Goal: Information Seeking & Learning: Learn about a topic

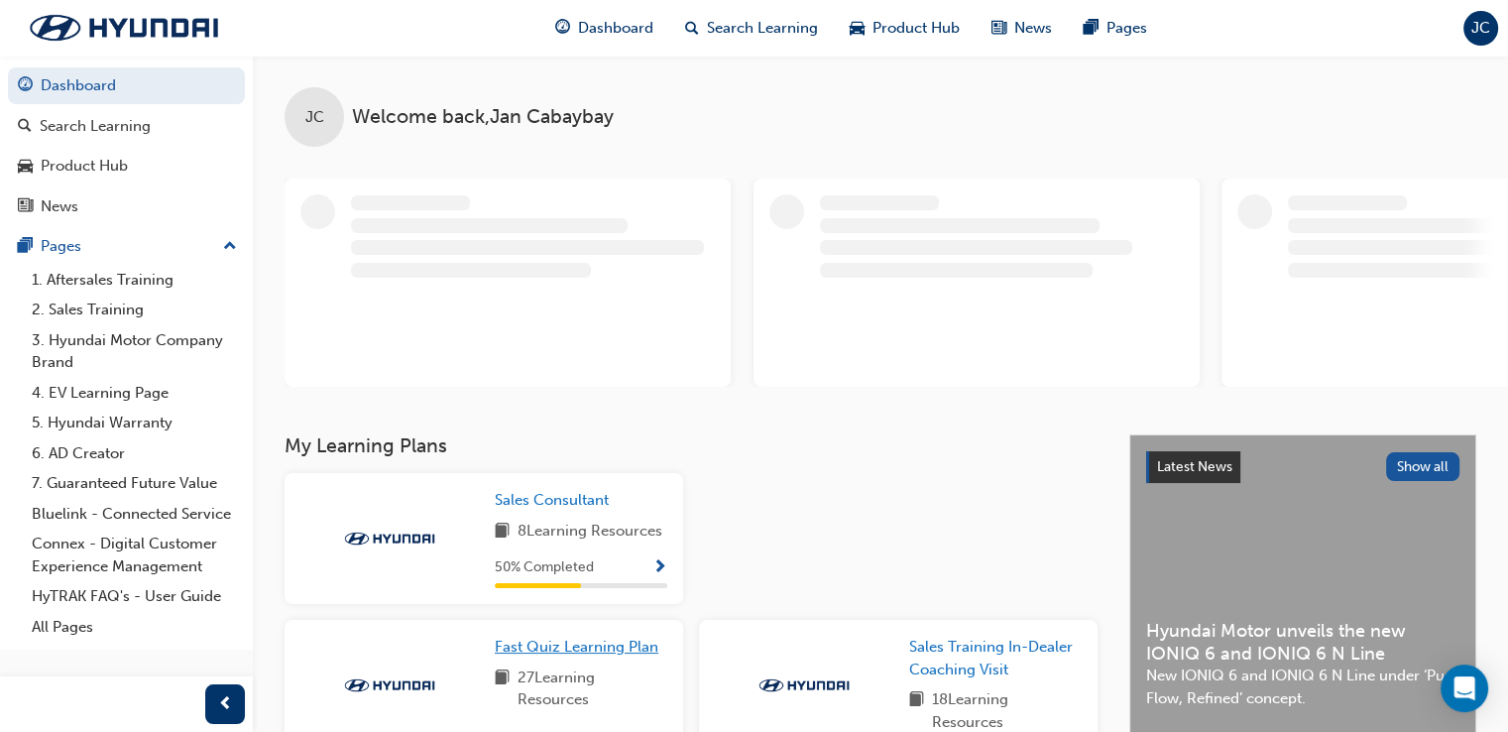
click at [556, 648] on span "Fast Quiz Learning Plan" at bounding box center [577, 647] width 164 height 18
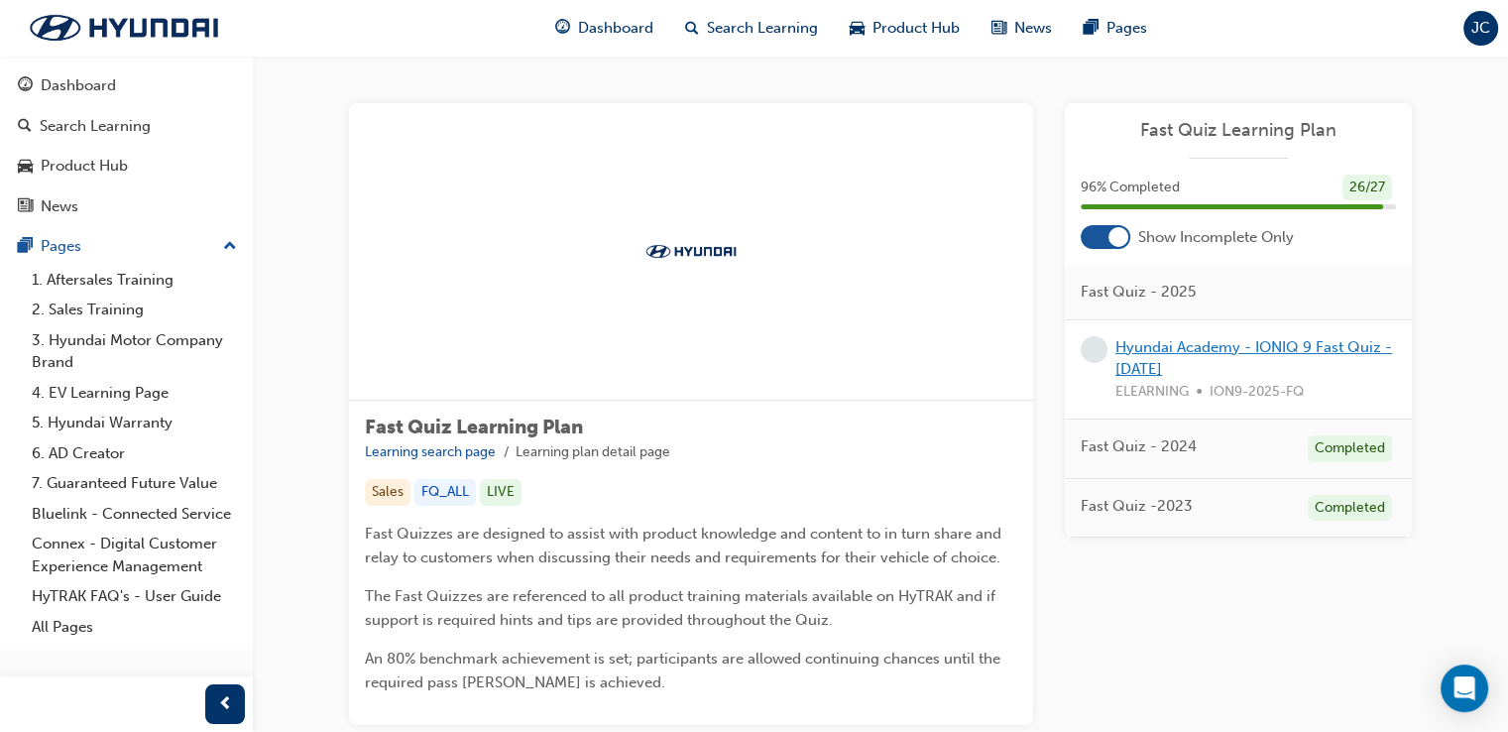
click at [1189, 363] on link "Hyundai Academy - IONIQ 9 Fast Quiz - [DATE]" at bounding box center [1254, 358] width 277 height 41
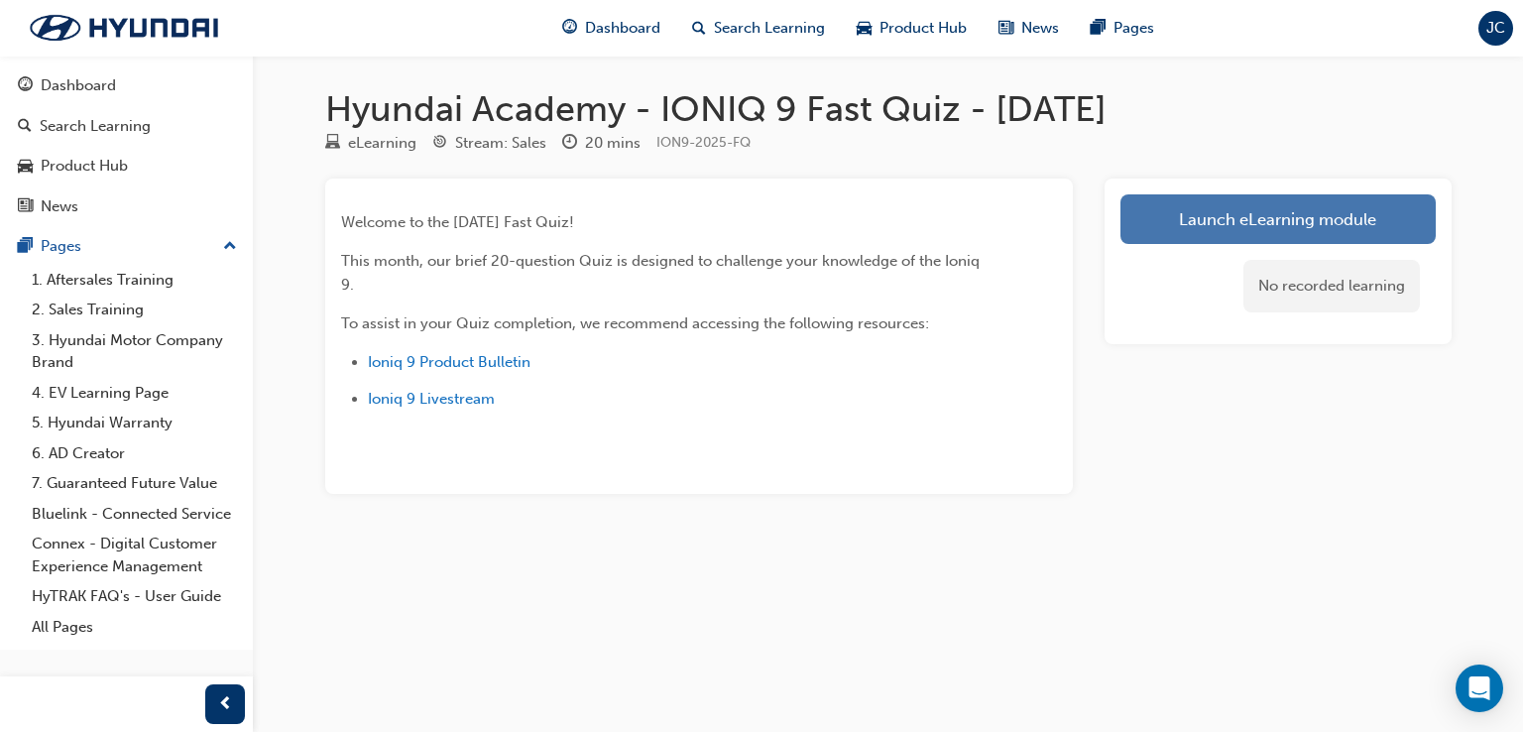
click at [1225, 219] on link "Launch eLearning module" at bounding box center [1278, 219] width 315 height 50
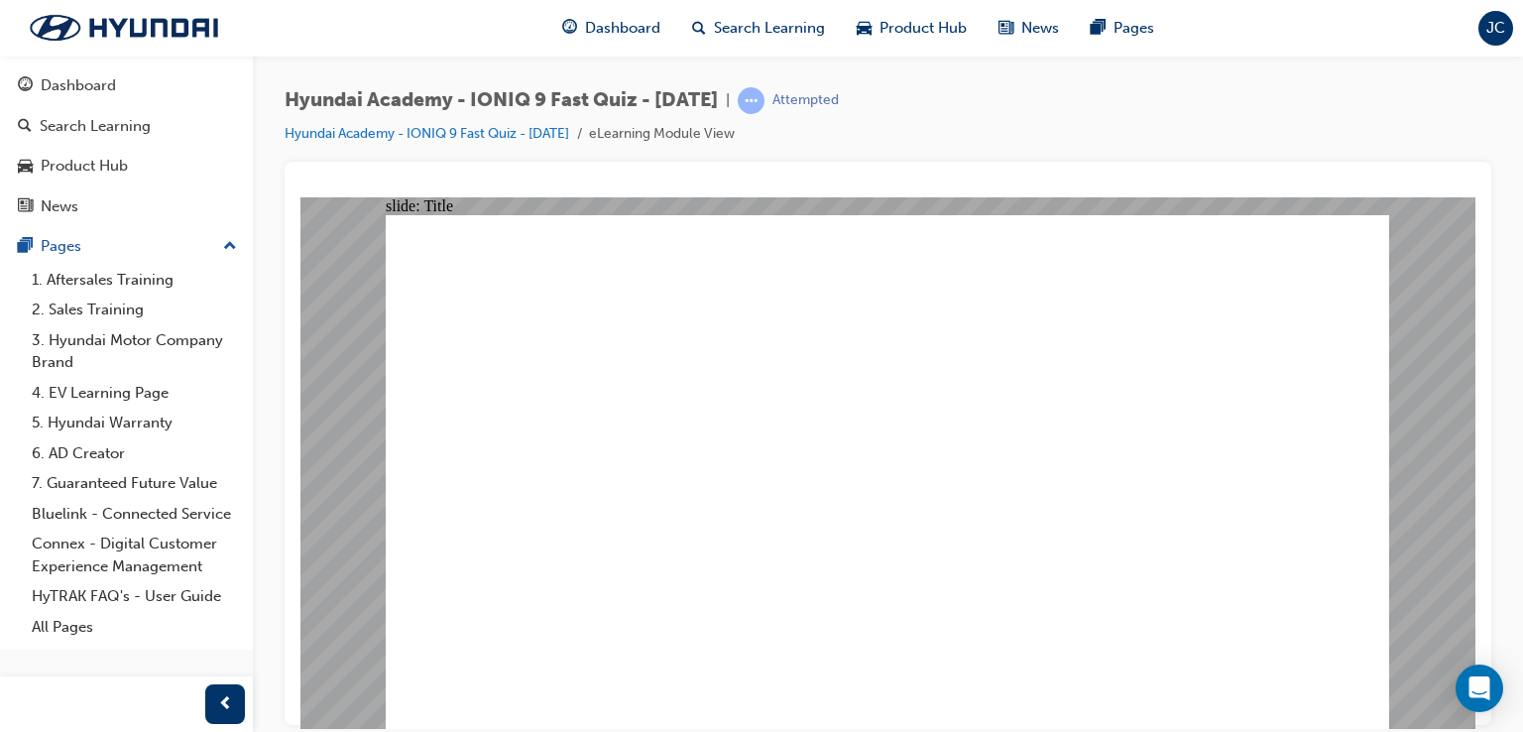
click at [1418, 489] on div "slide: Quiz - Multiple choice Rectangle 1 What is the maximum charging rate of …" at bounding box center [887, 462] width 1175 height 532
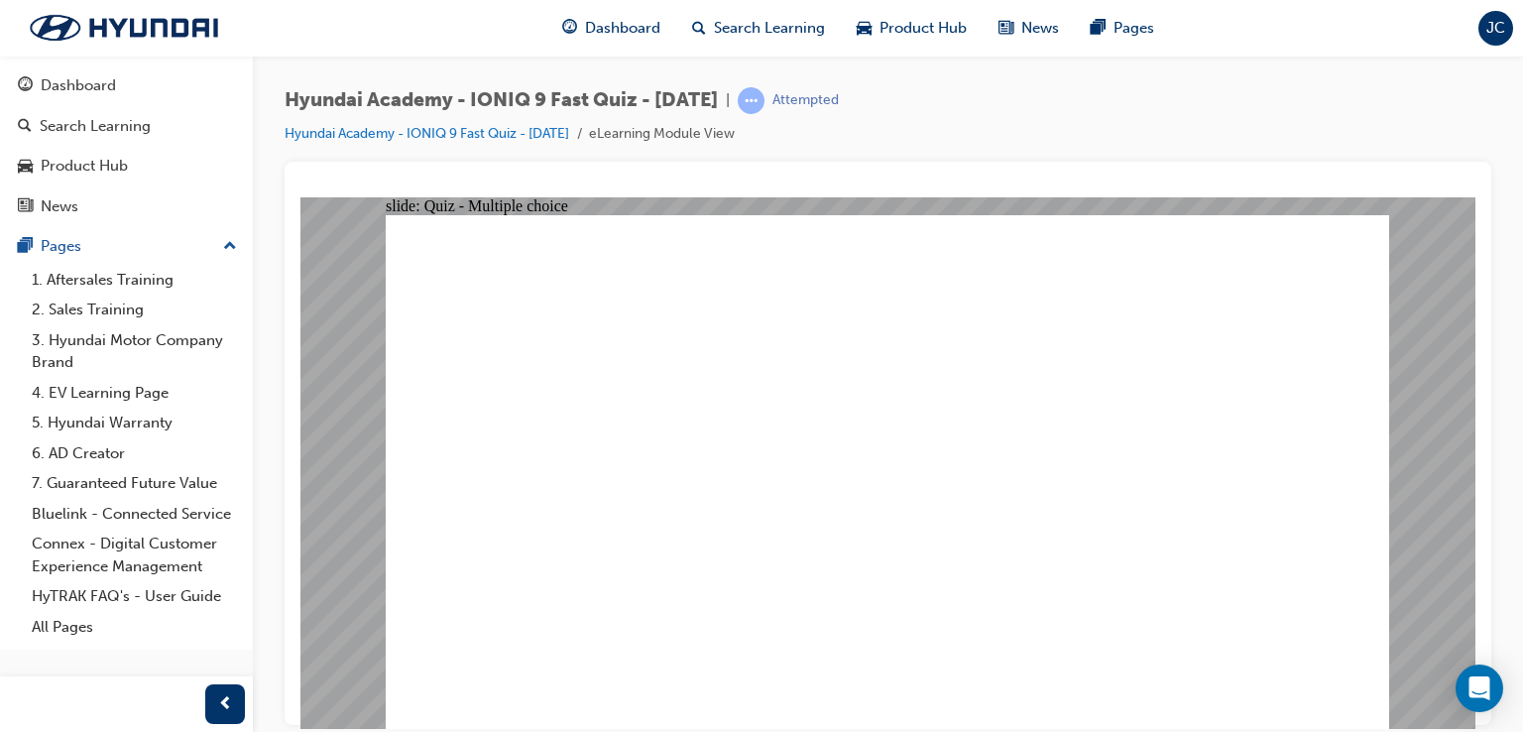
radio input "true"
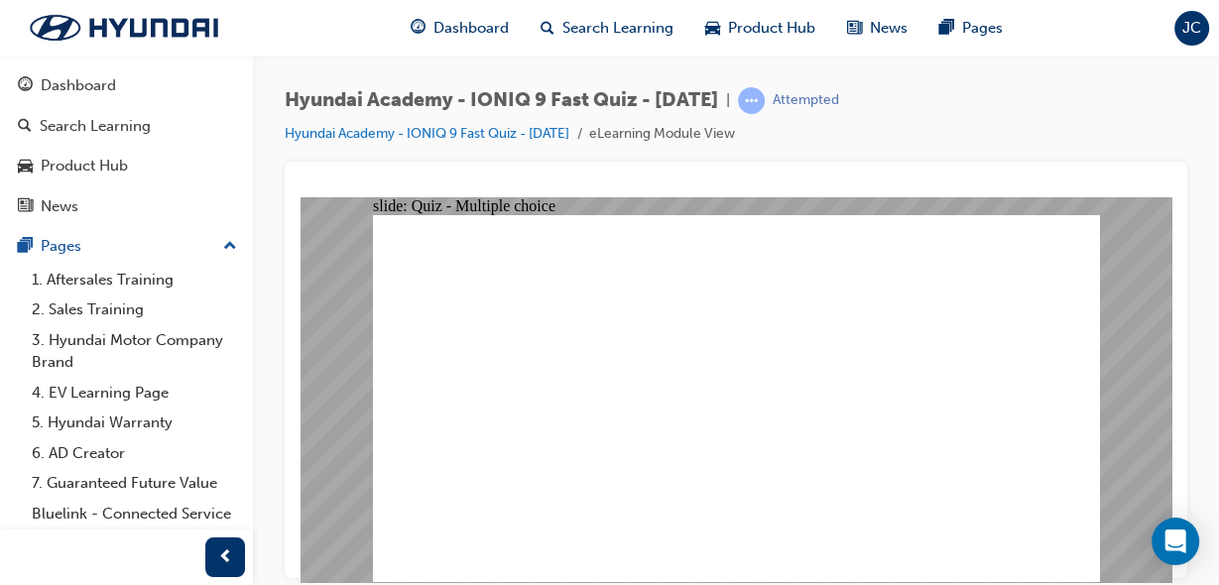
drag, startPoint x: 918, startPoint y: 264, endPoint x: 926, endPoint y: 155, distance: 109.4
click at [926, 196] on html "​Question 2 of 20​ slide: Quiz - Multiple choice Rectangle 1 What does E-GMP st…" at bounding box center [735, 388] width 871 height 385
click at [252, 274] on div "Dashboard Search Learning Product Hub News Pages Pages 1. Aftersales Training 2…" at bounding box center [126, 267] width 253 height 535
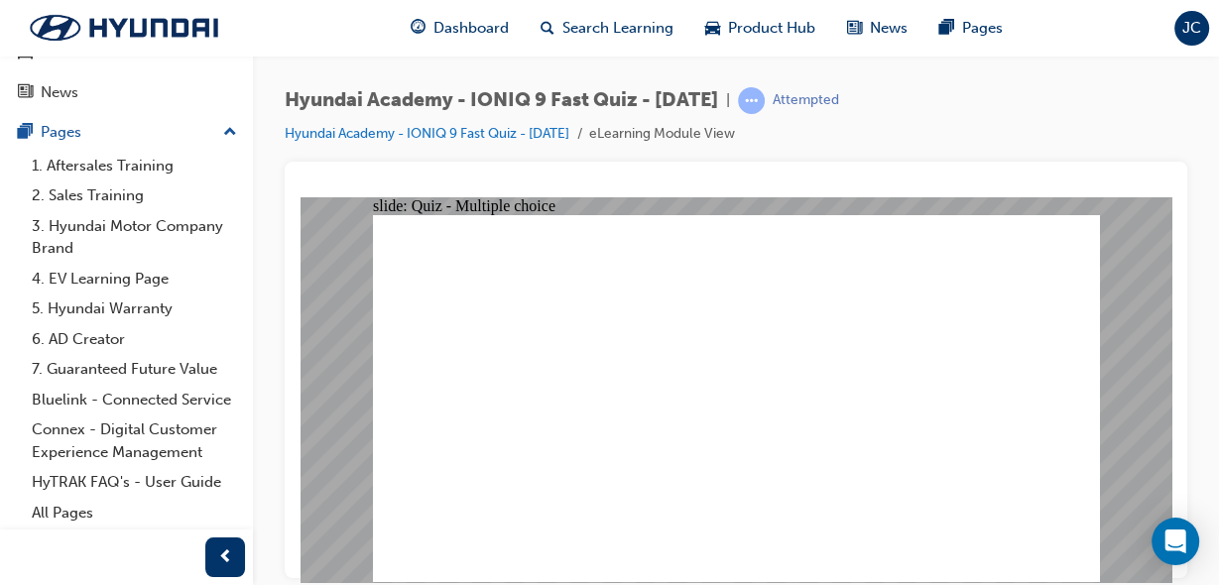
click at [286, 424] on div at bounding box center [736, 370] width 902 height 416
drag, startPoint x: 719, startPoint y: 253, endPoint x: 821, endPoint y: 239, distance: 103.1
radio input "true"
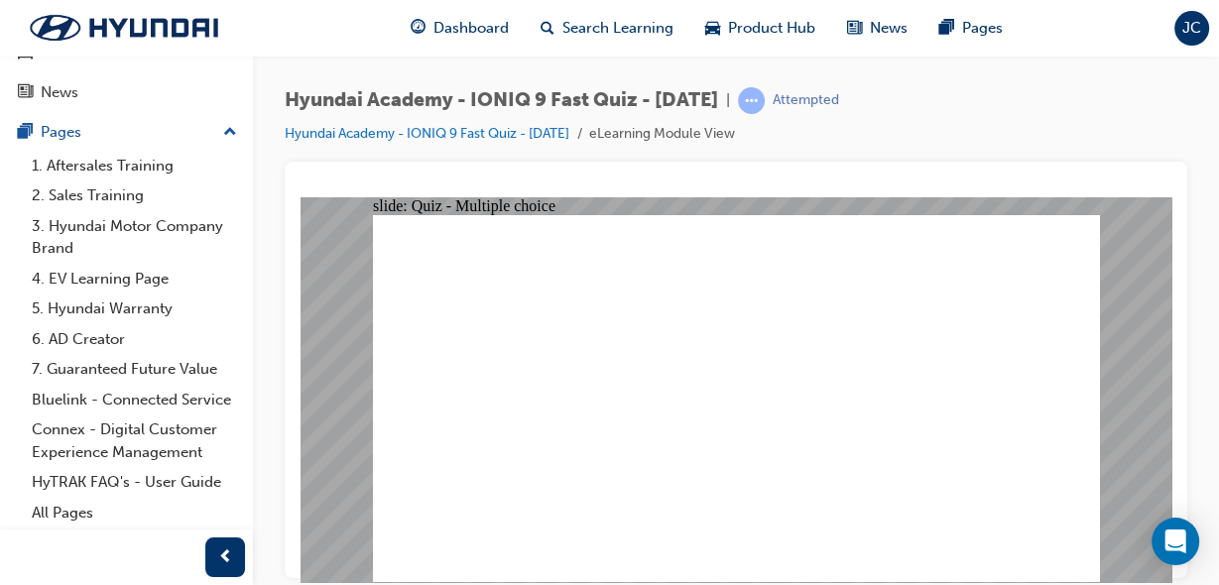
radio input "true"
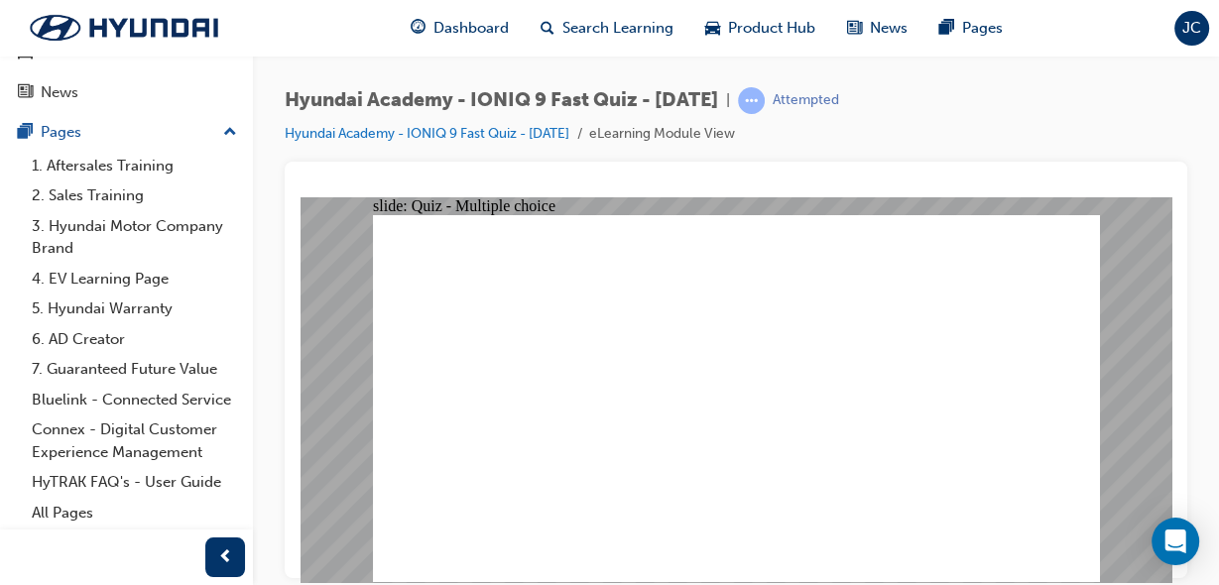
radio input "true"
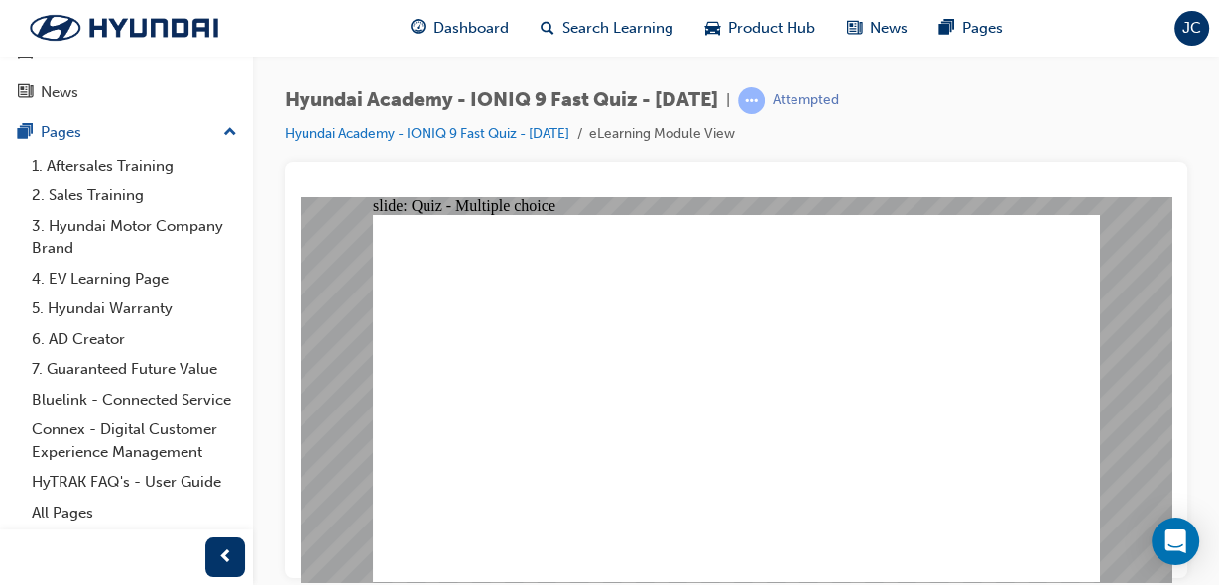
radio input "true"
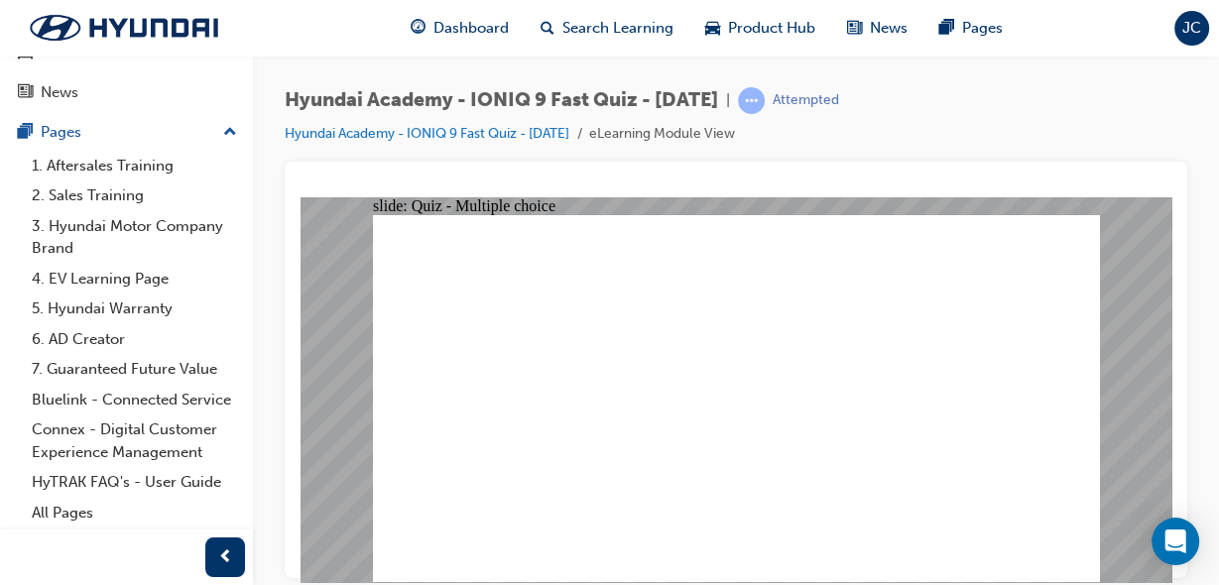
radio input "false"
radio input "true"
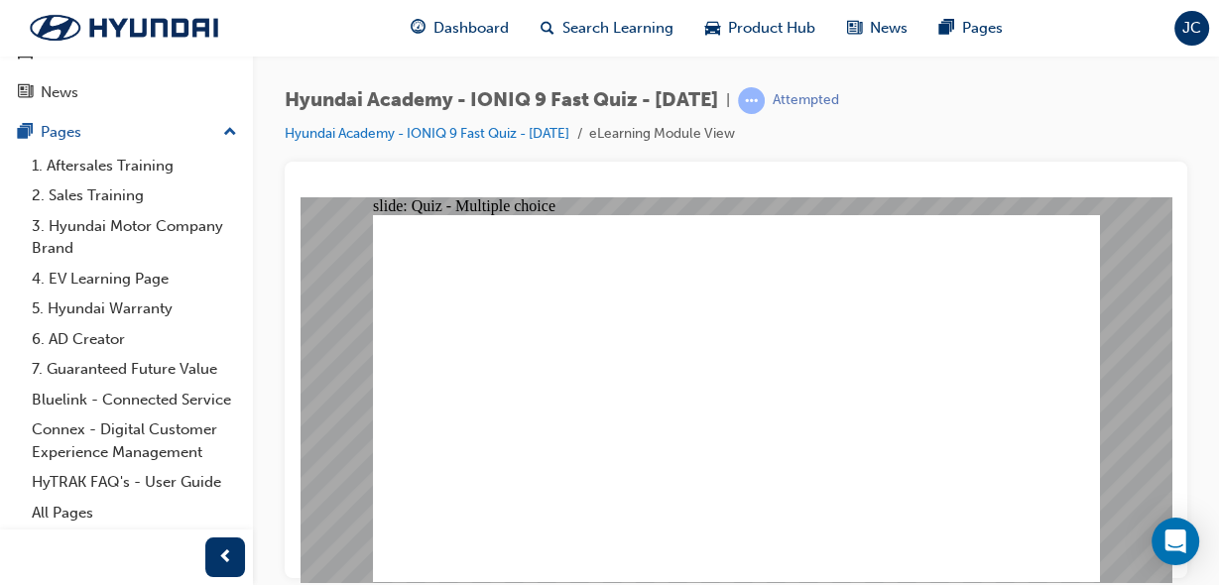
radio input "true"
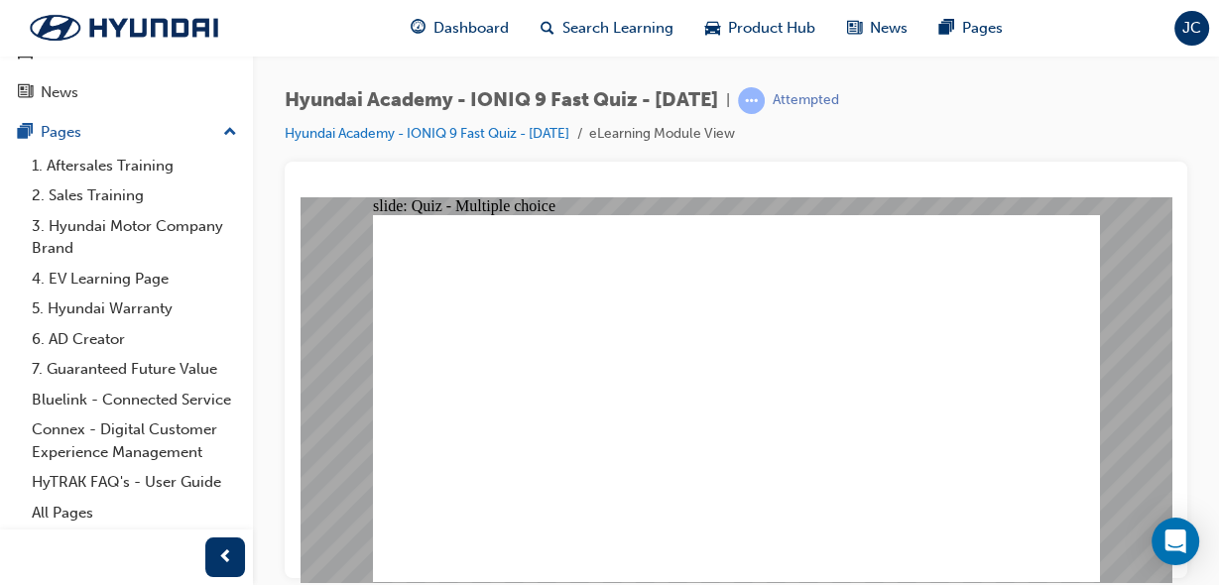
checkbox input "true"
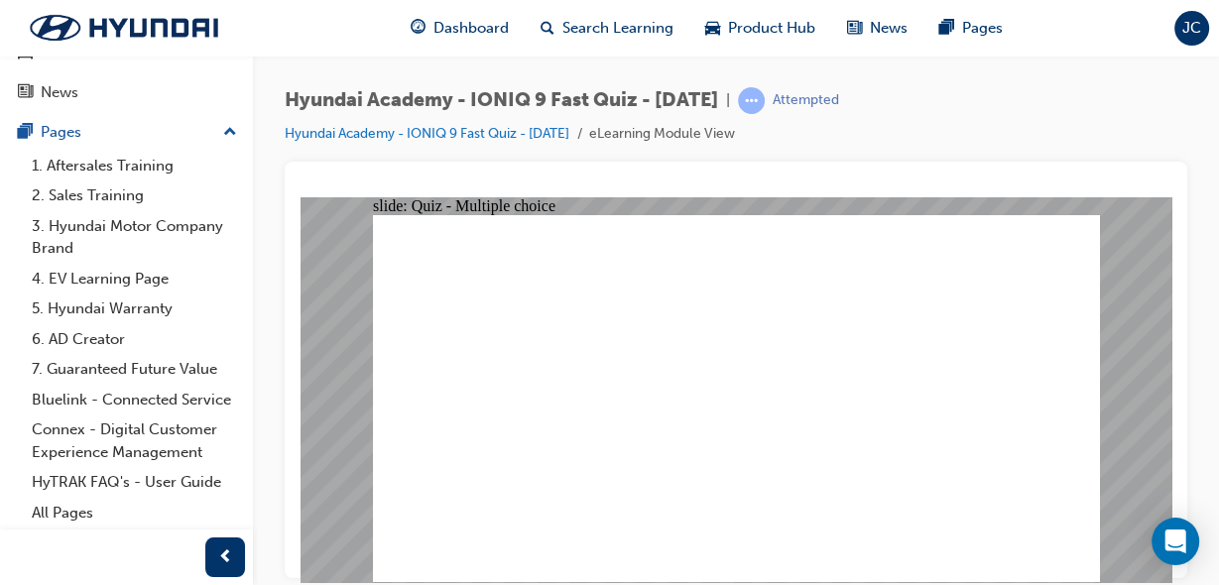
radio input "true"
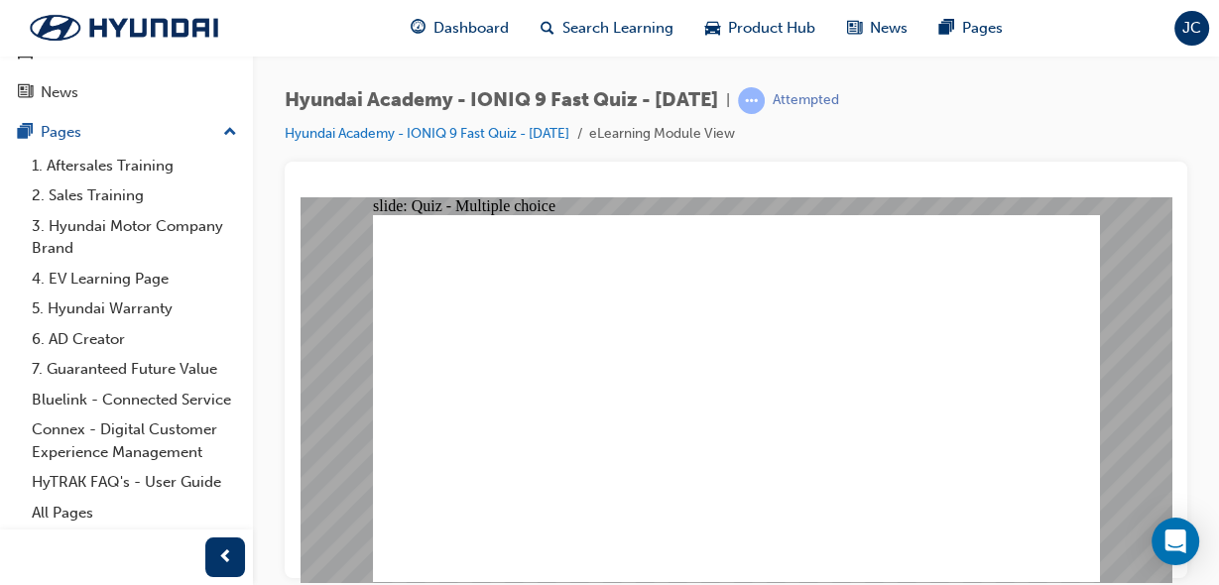
radio input "true"
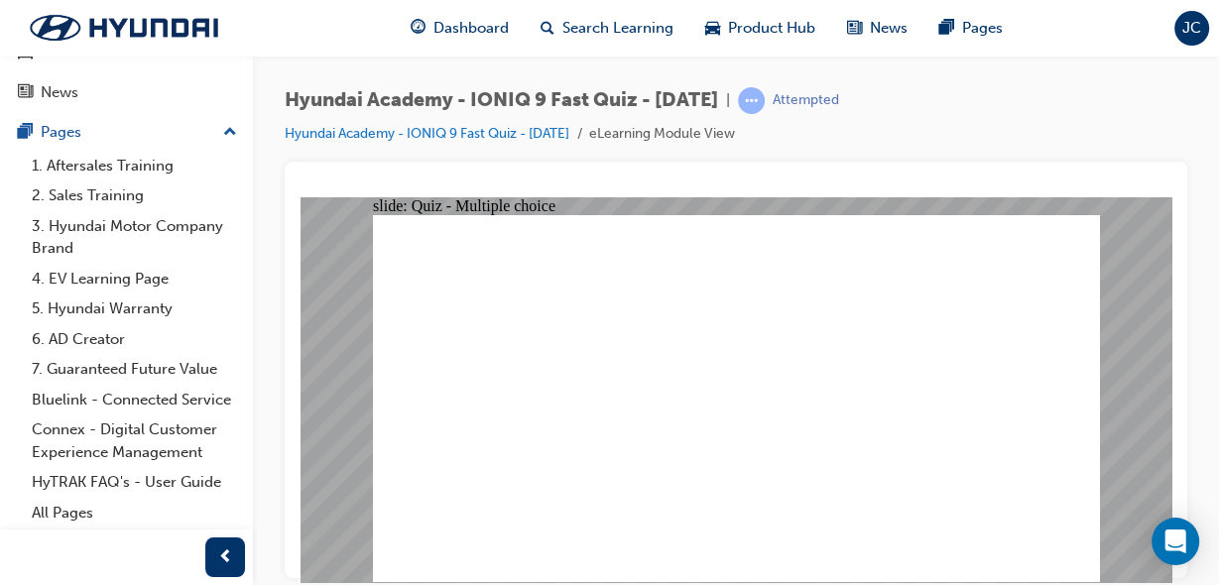
checkbox input "true"
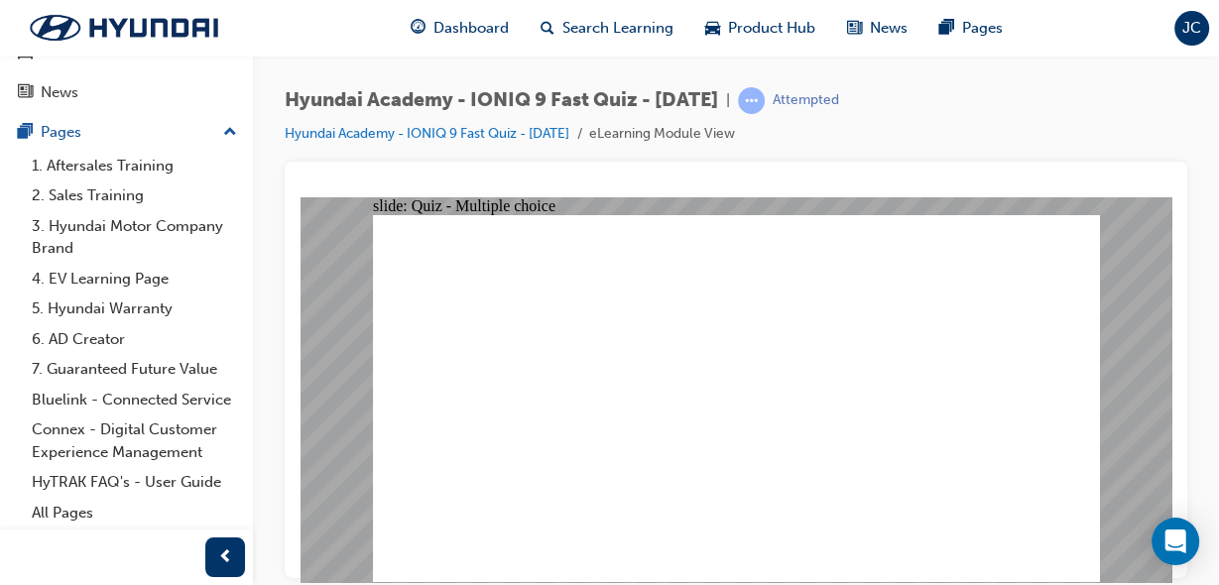
radio input "true"
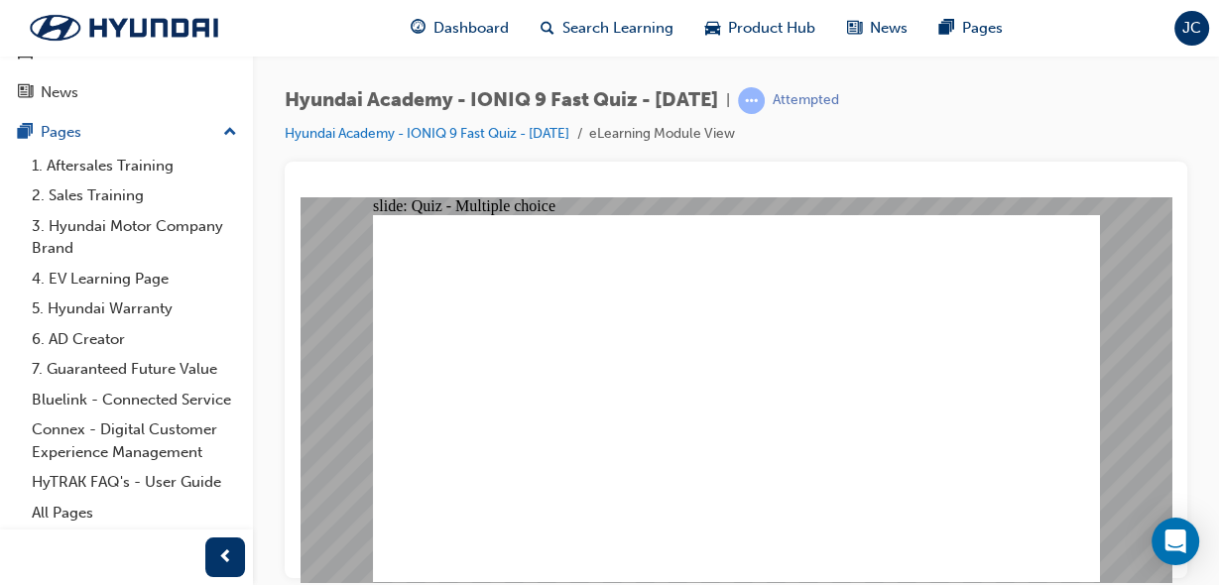
radio input "true"
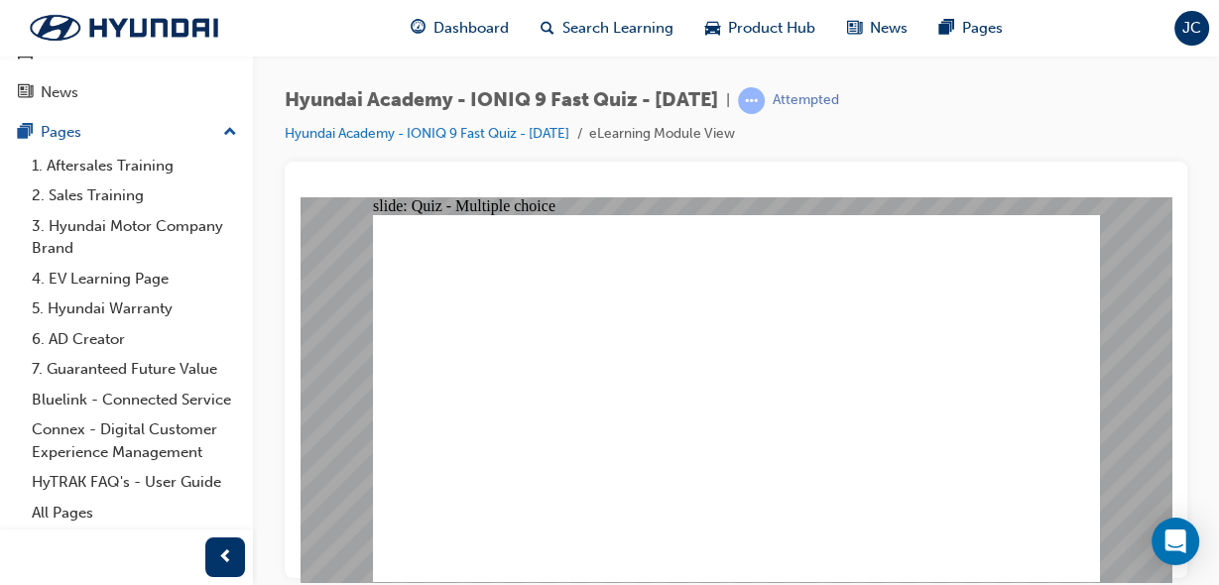
radio input "true"
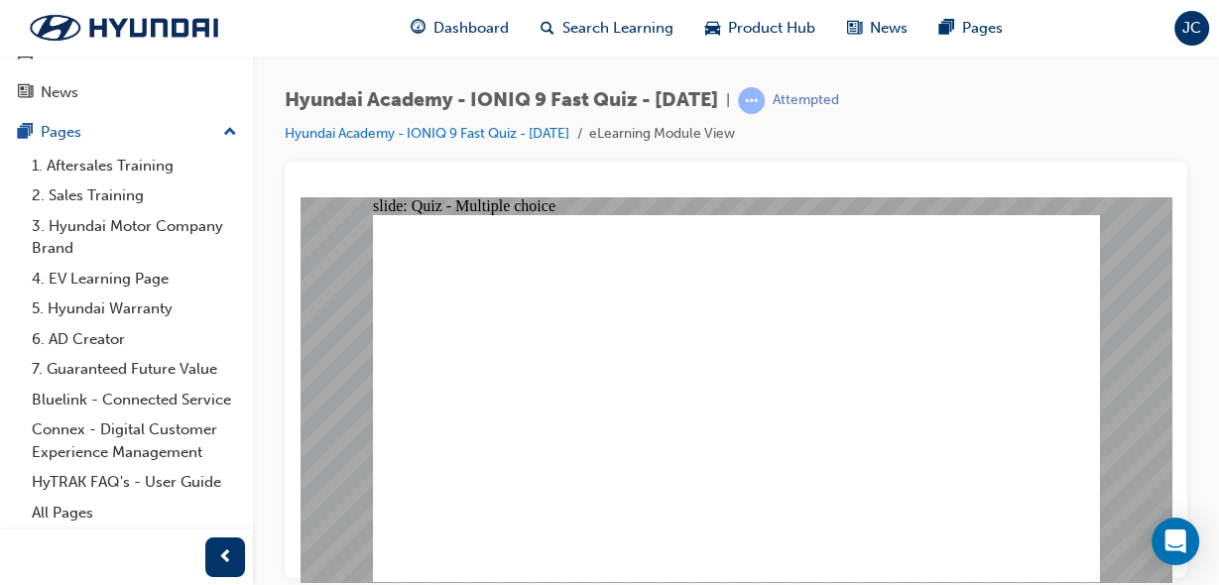
radio input "true"
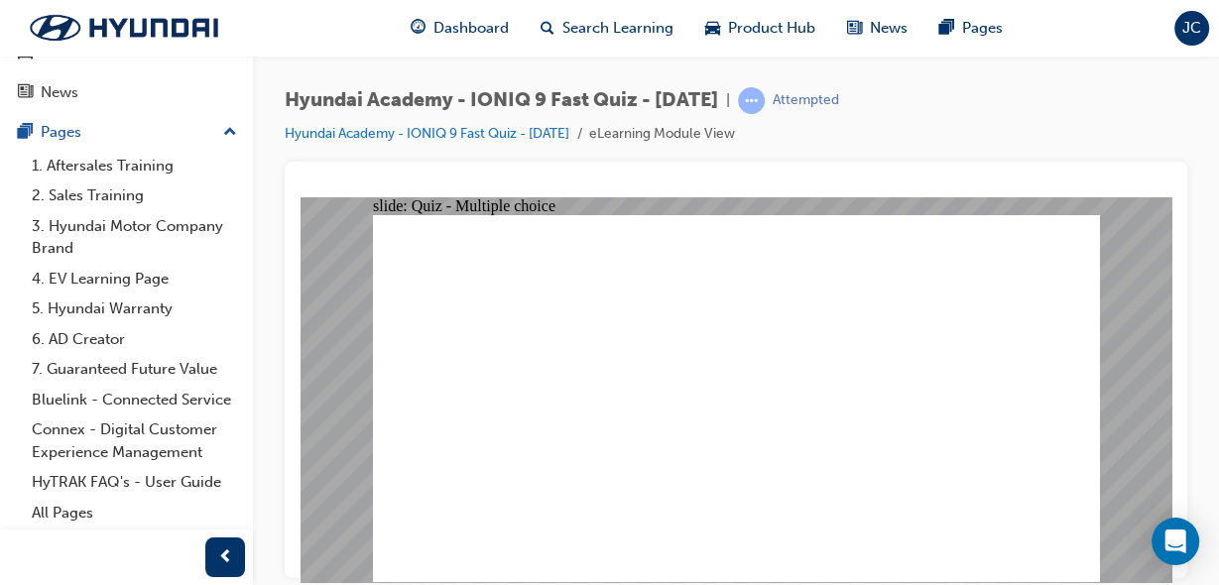
radio input "true"
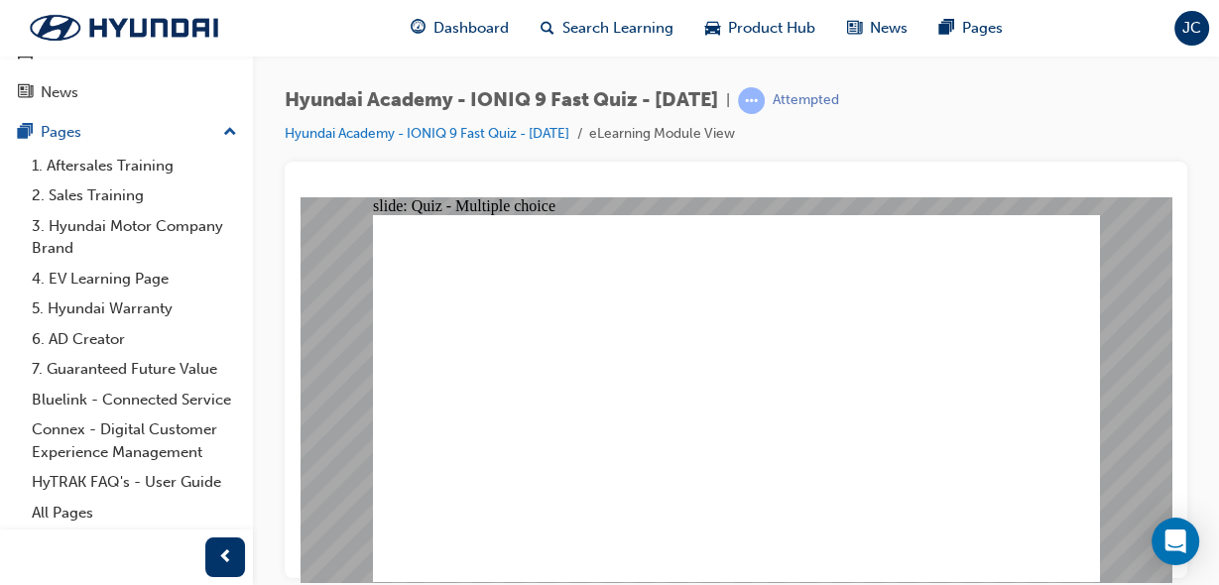
radio input "true"
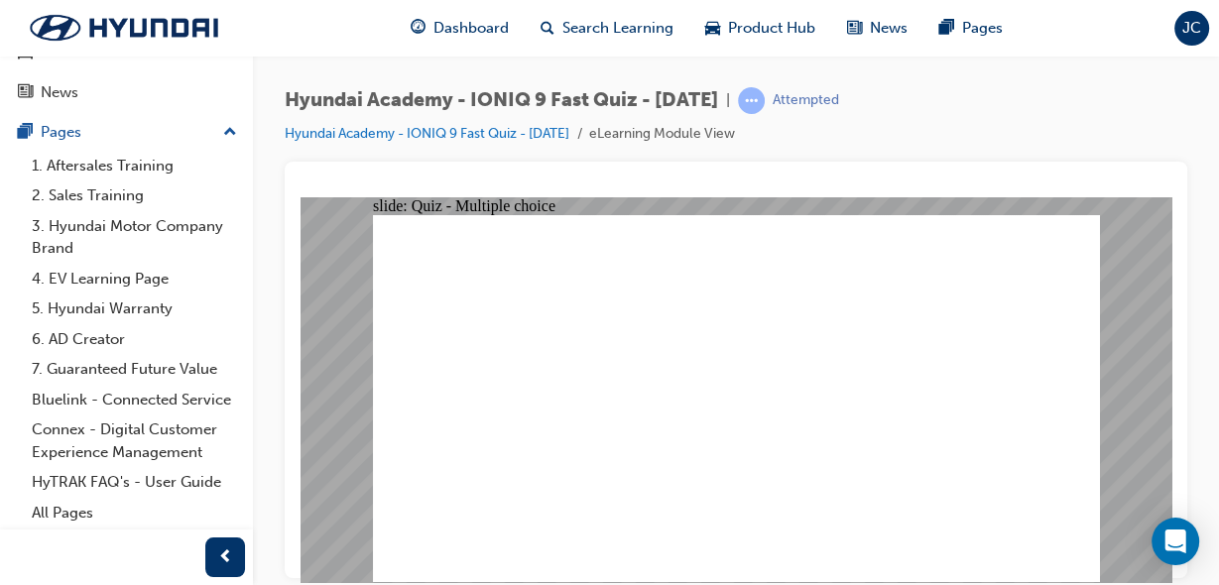
drag, startPoint x: 497, startPoint y: 256, endPoint x: 729, endPoint y: 270, distance: 232.5
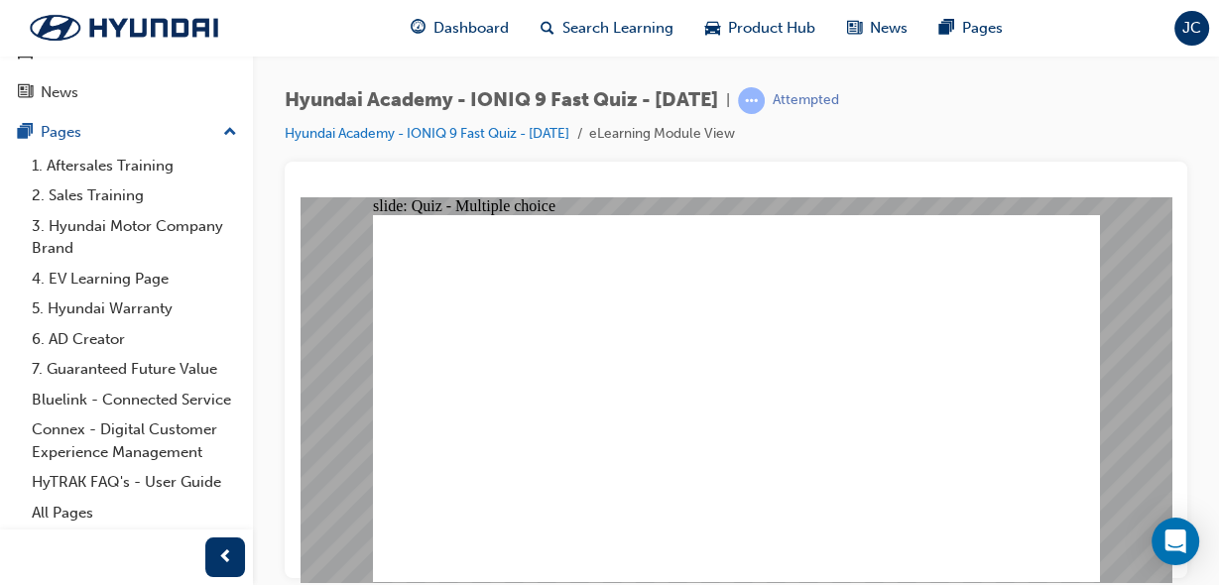
radio input "true"
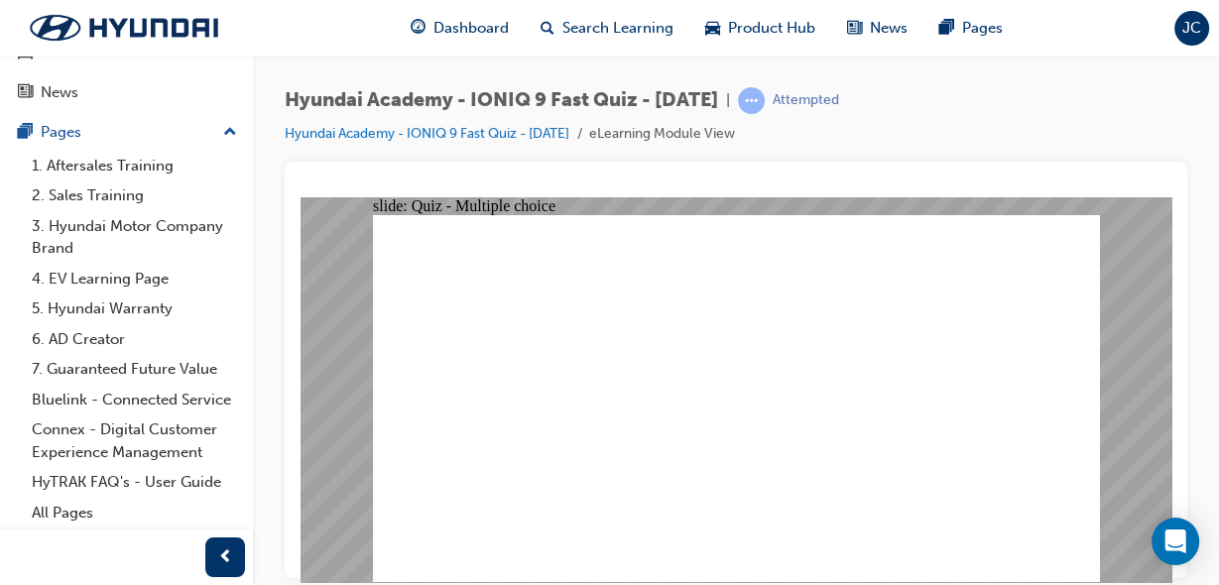
radio input "true"
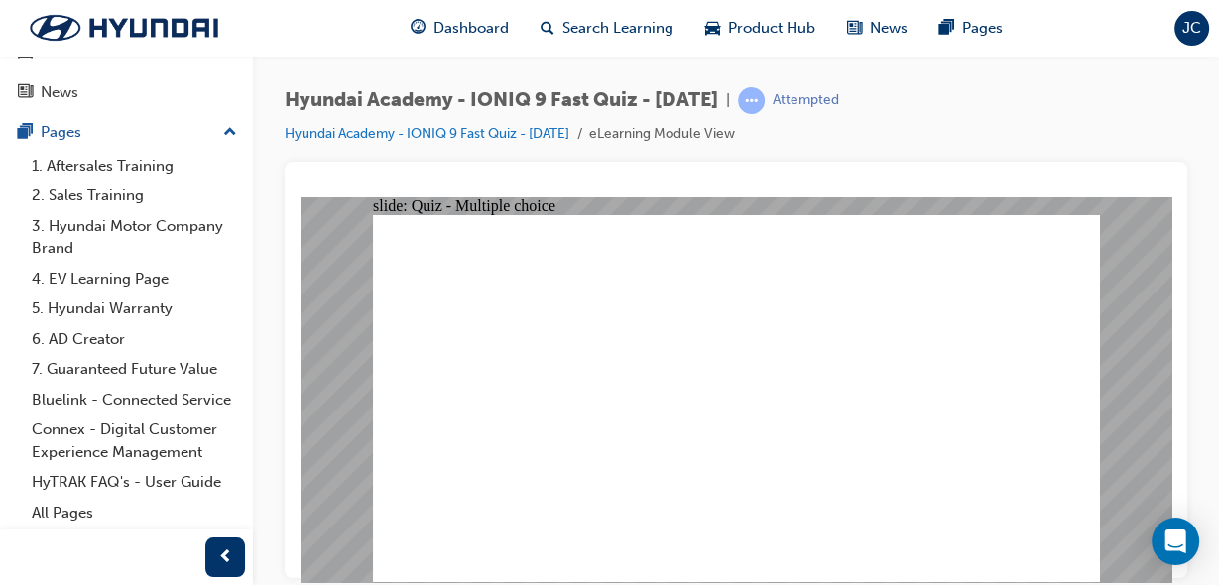
radio input "true"
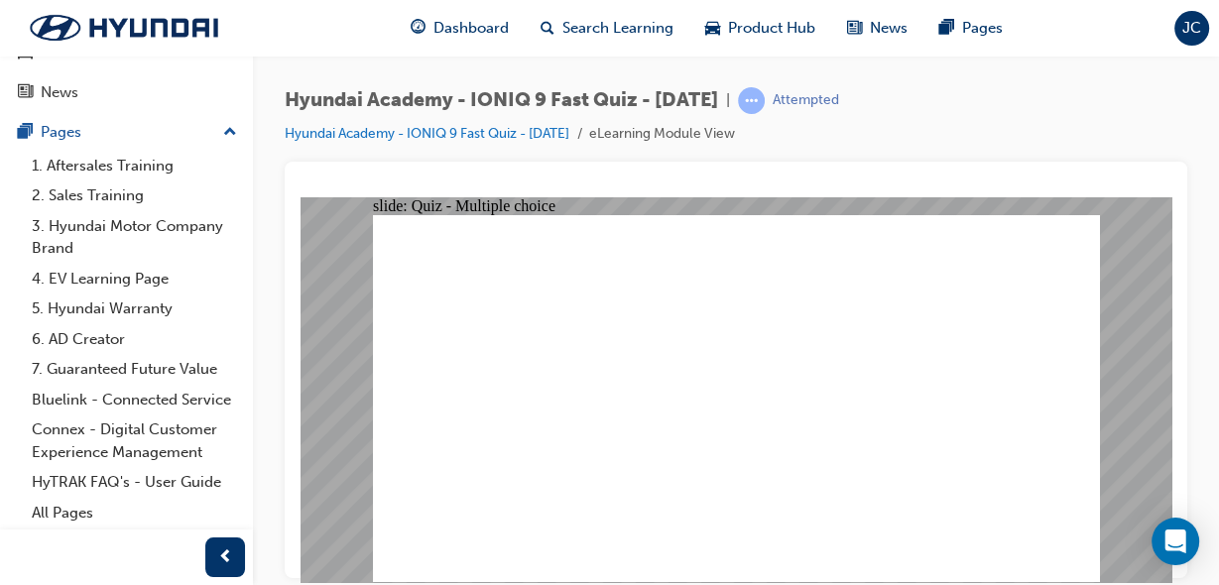
radio input "true"
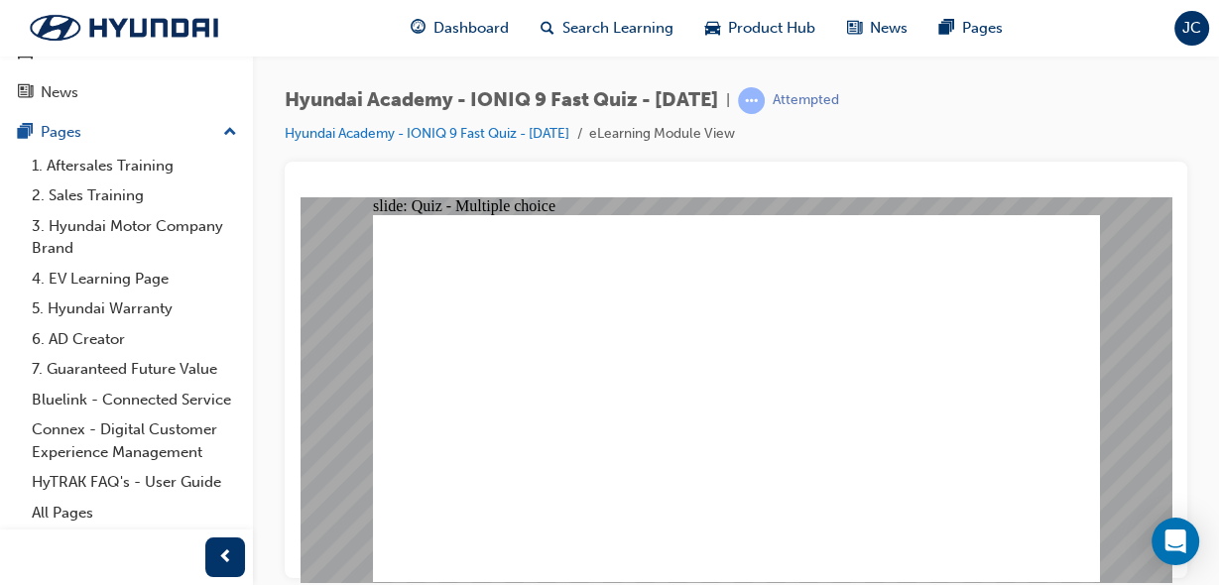
drag, startPoint x: 1042, startPoint y: 556, endPoint x: 992, endPoint y: 465, distance: 104.3
radio input "true"
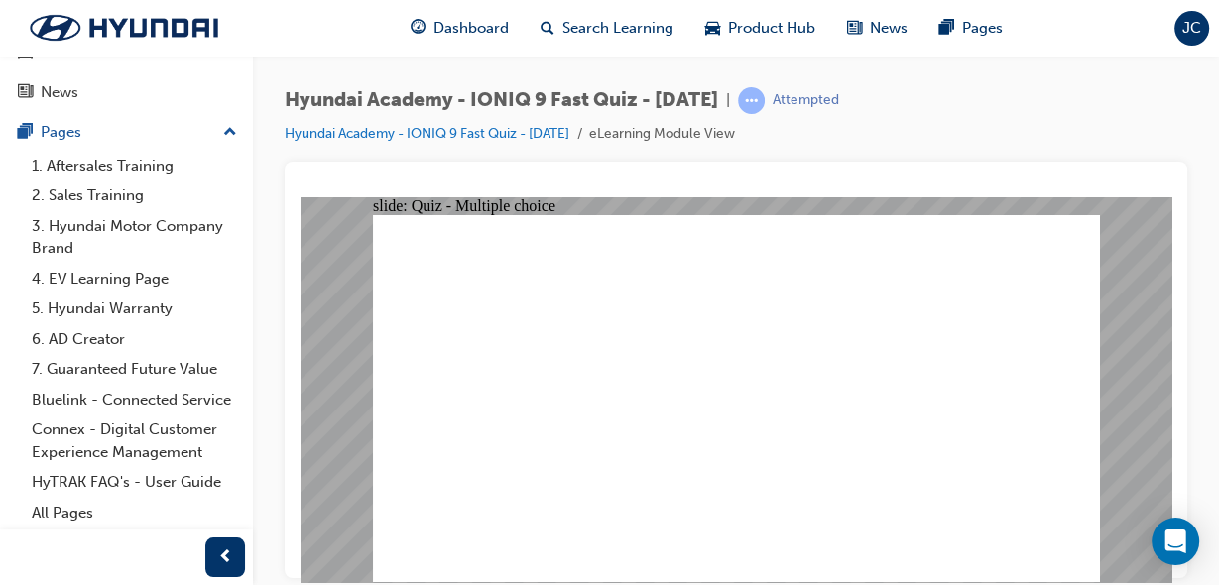
radio input "true"
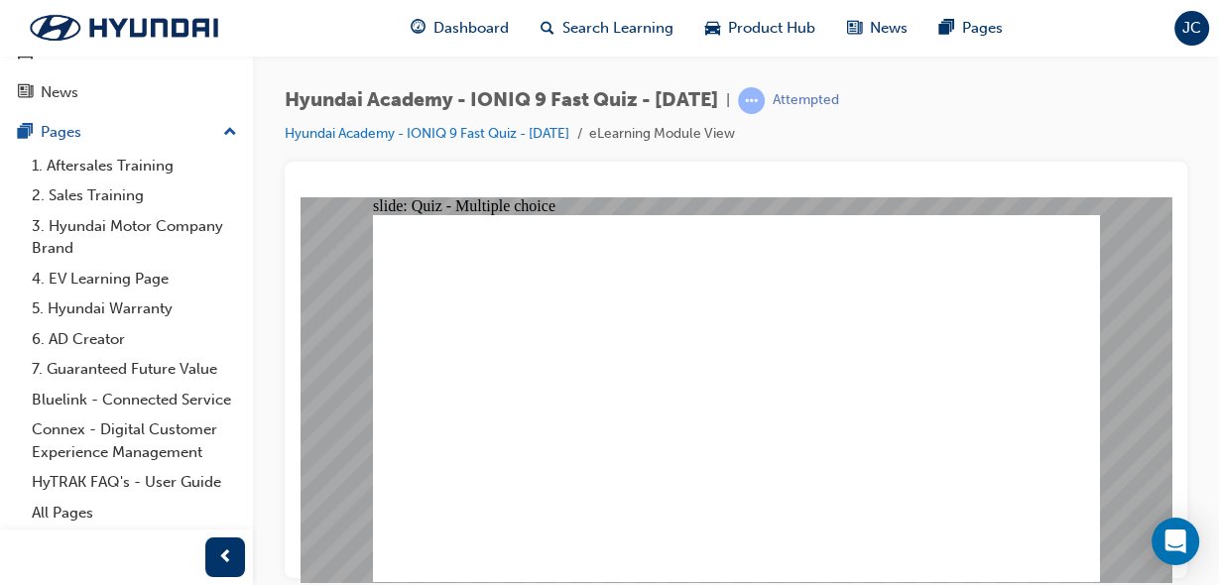
radio input "true"
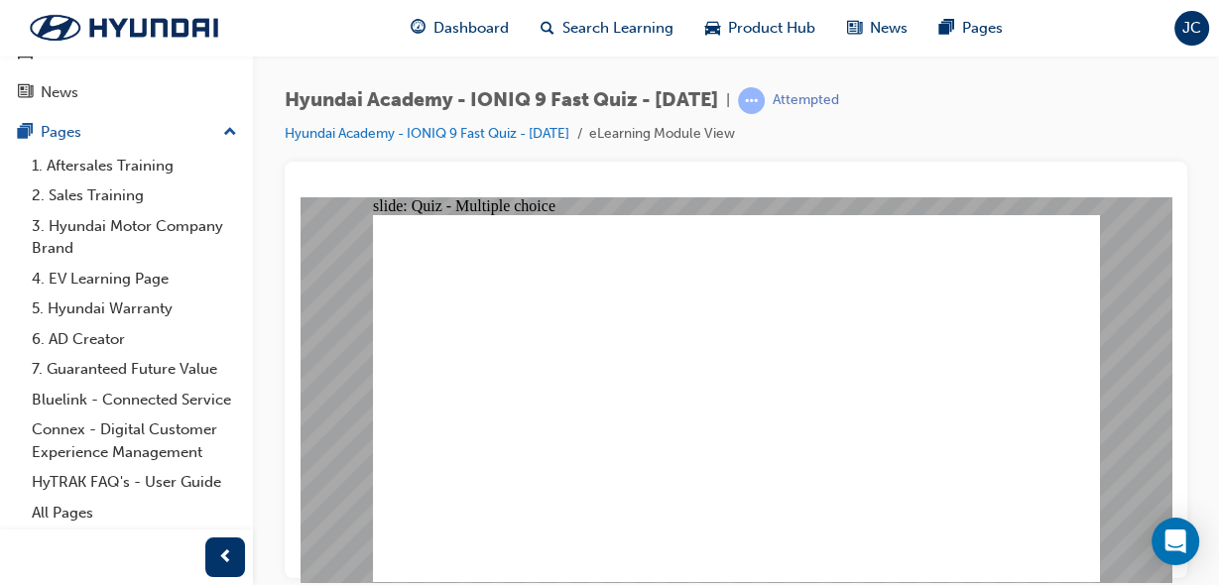
radio input "true"
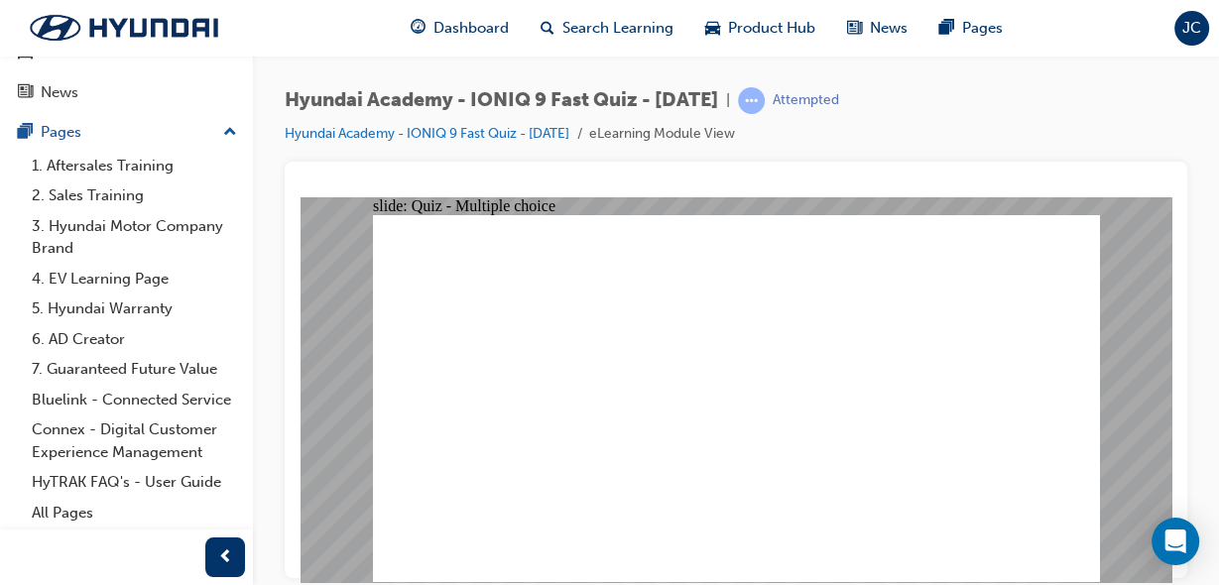
radio input "true"
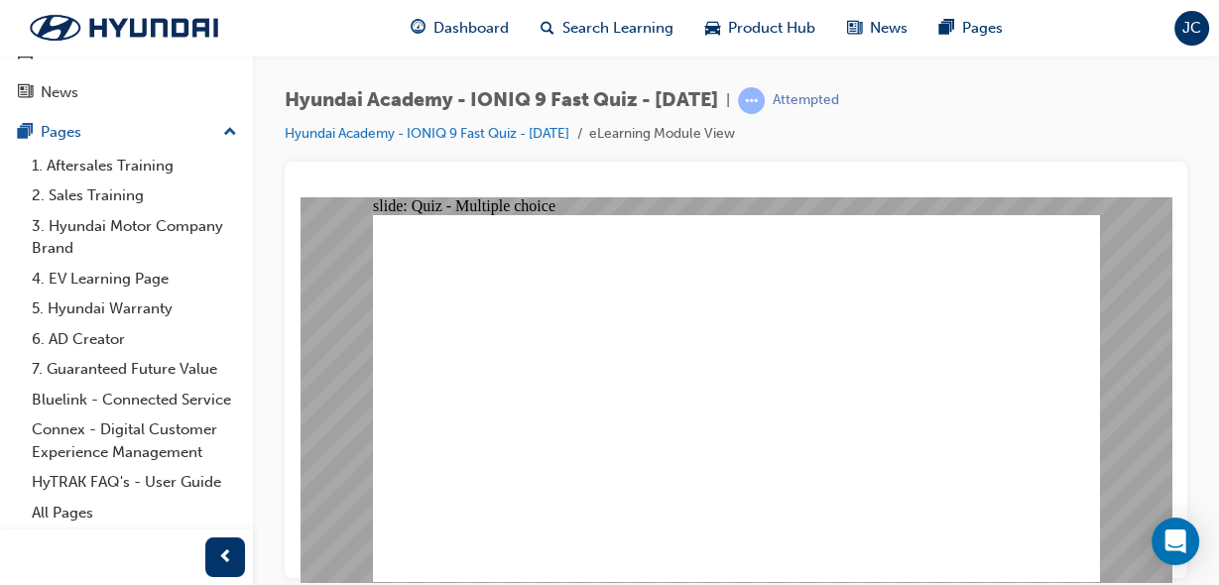
checkbox input "true"
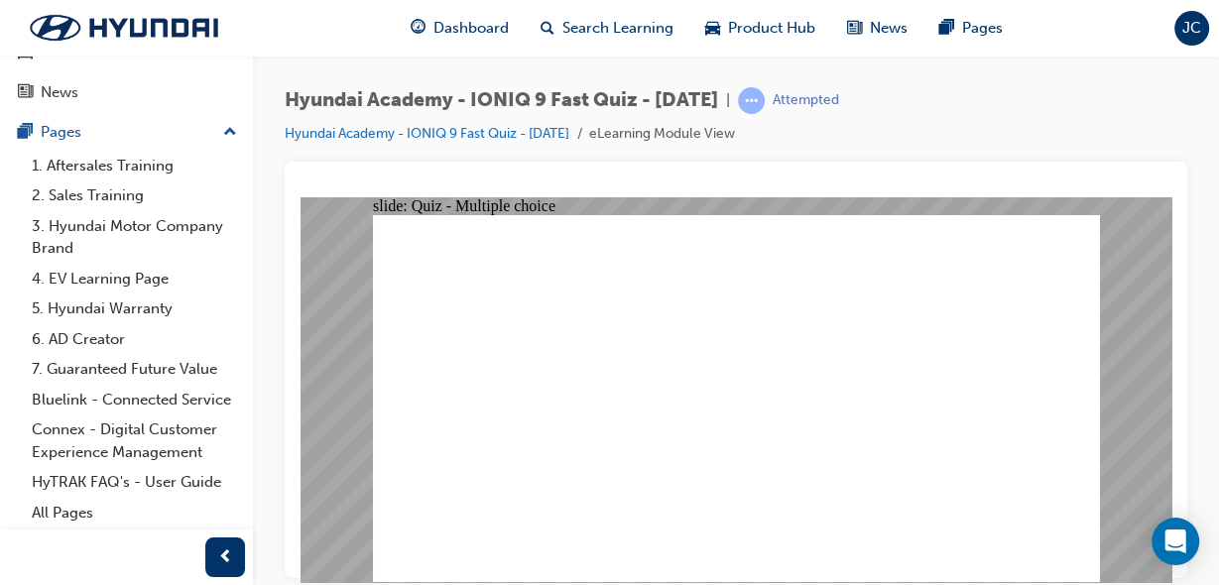
radio input "true"
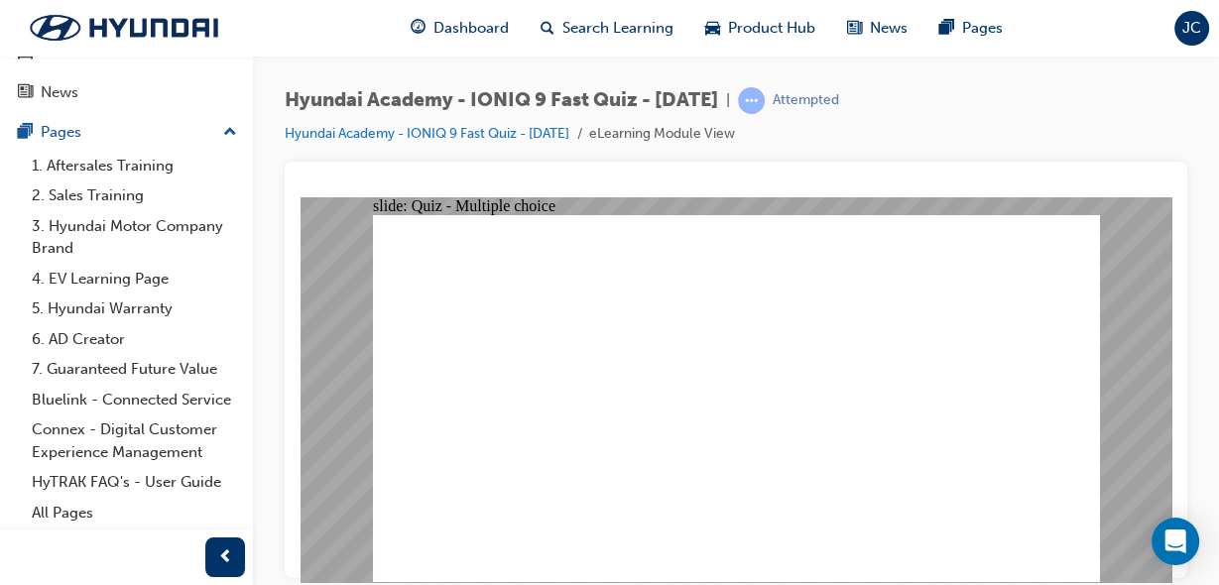
radio input "true"
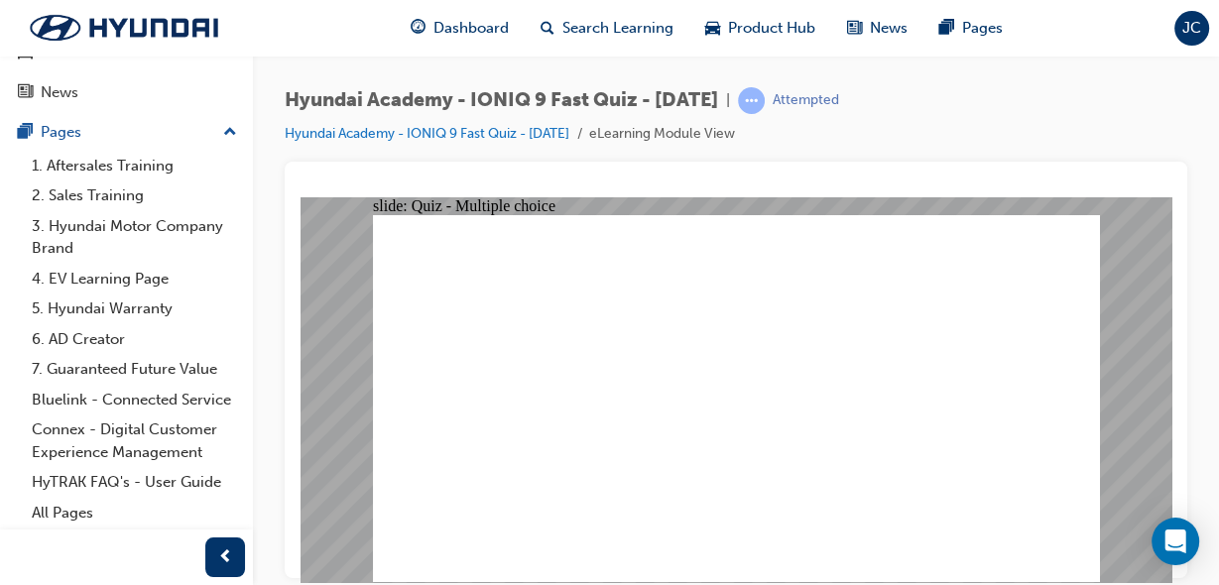
checkbox input "true"
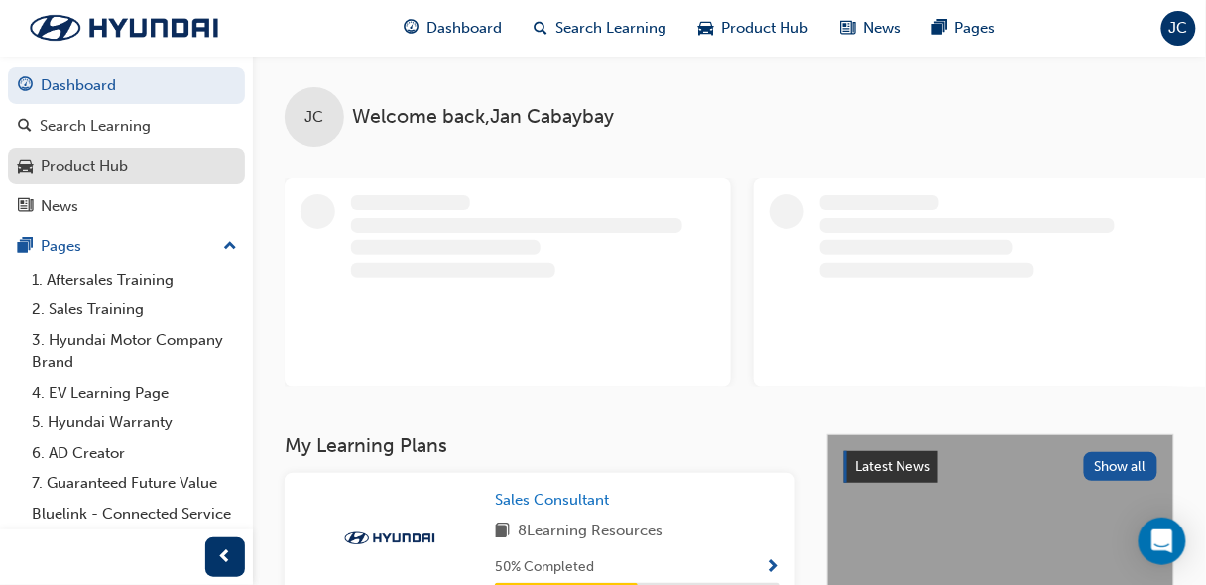
click at [95, 178] on link "Product Hub" at bounding box center [126, 166] width 237 height 37
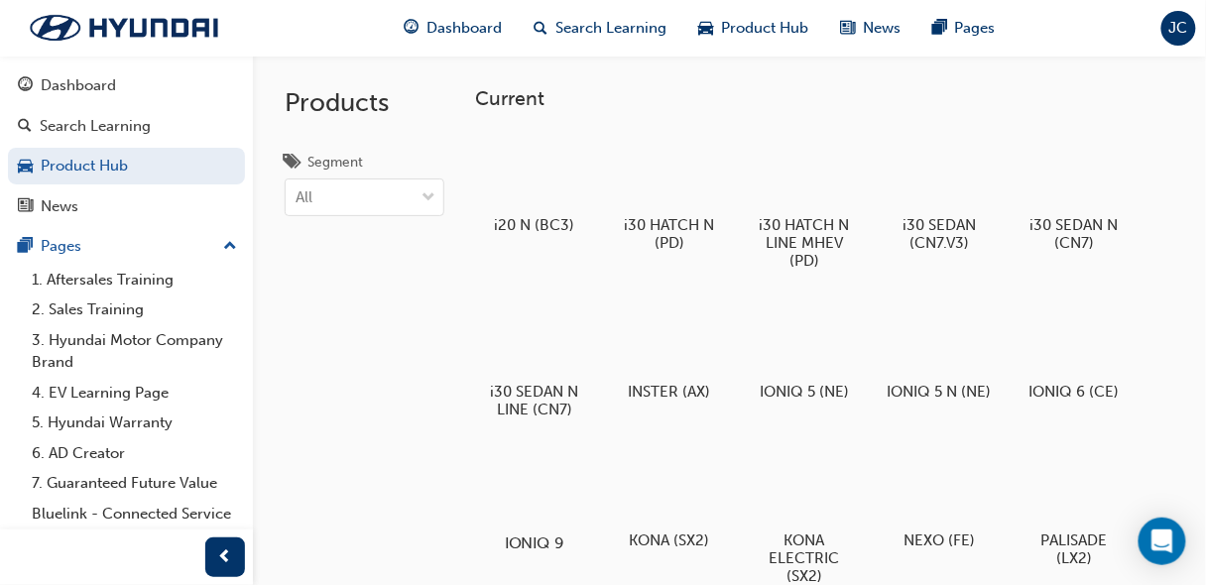
click at [567, 487] on div at bounding box center [535, 485] width 110 height 78
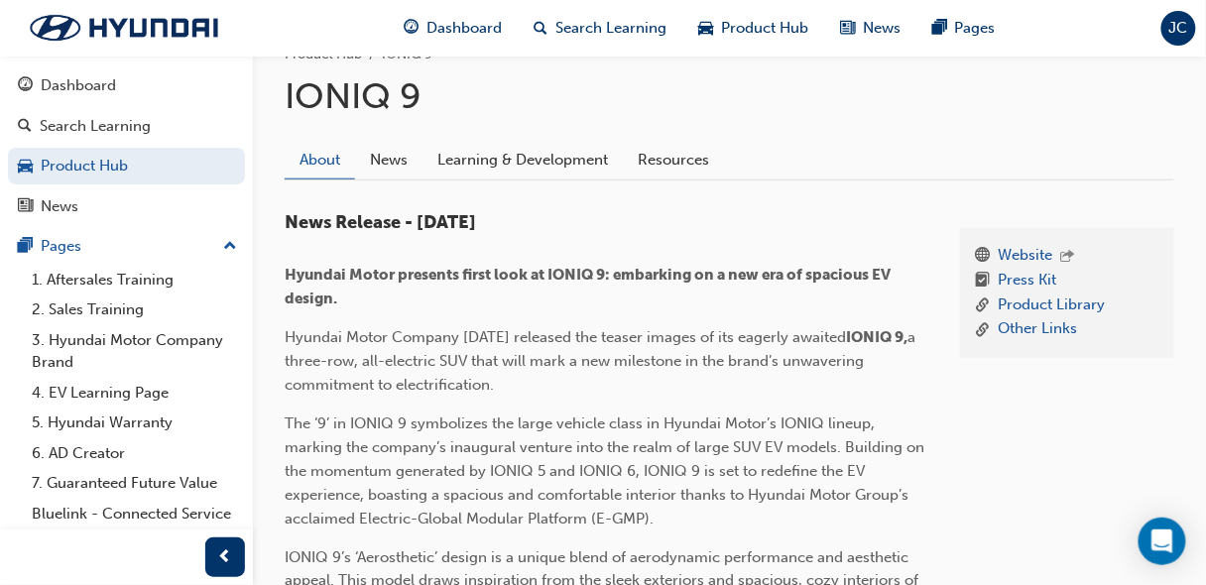
scroll to position [361, 0]
click at [673, 151] on link "Resources" at bounding box center [673, 161] width 101 height 38
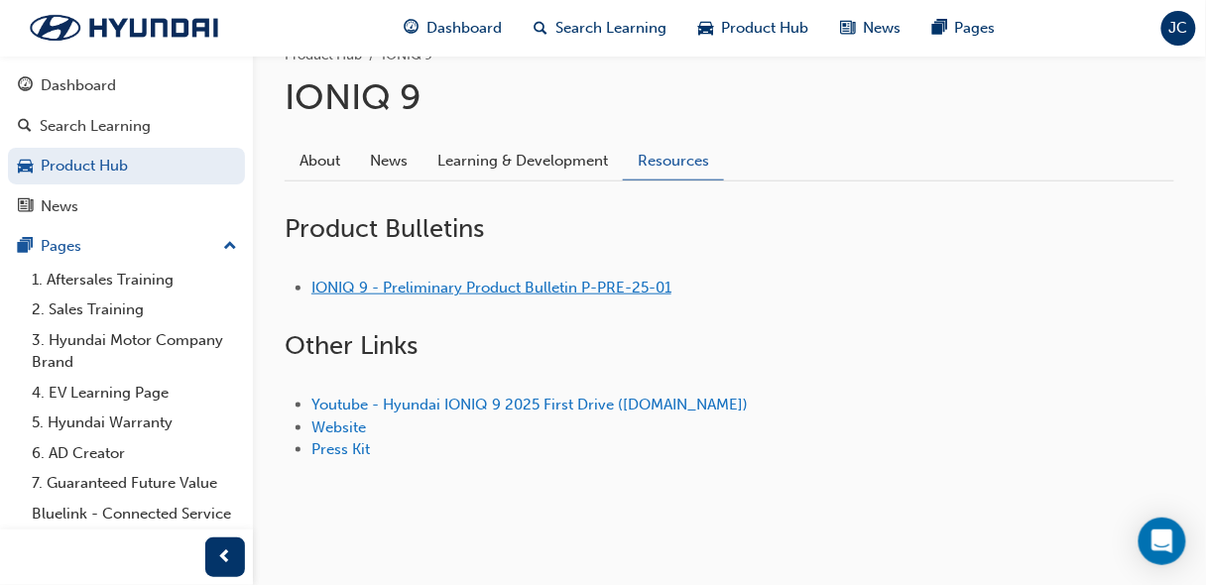
click at [438, 282] on link "IONIQ 9 - Preliminary Product Bulletin P-PRE-25-01" at bounding box center [491, 288] width 360 height 18
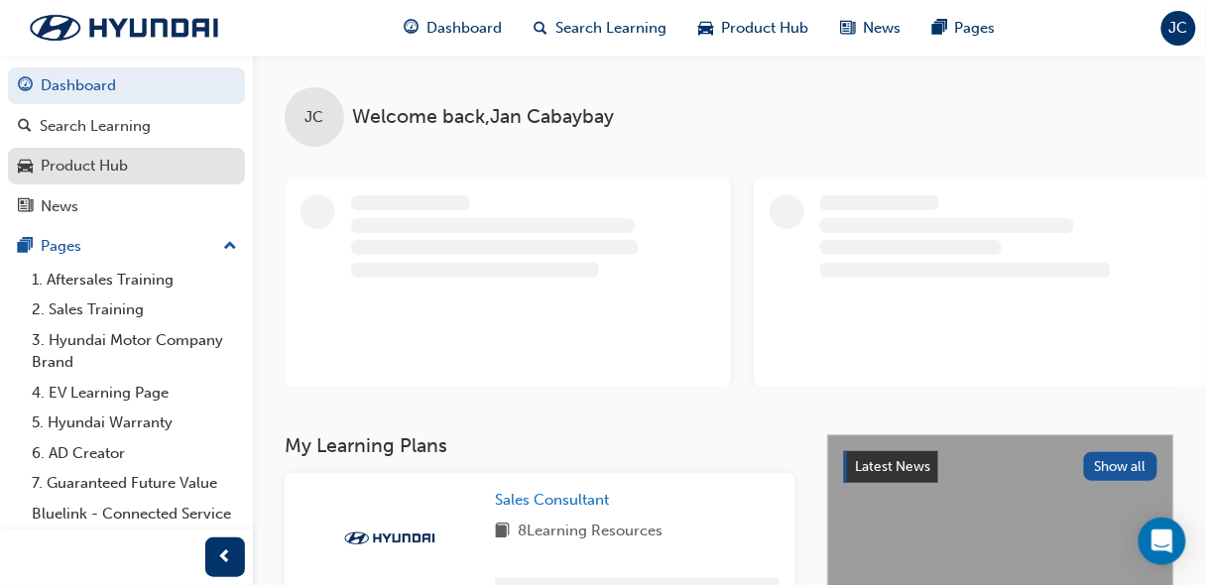
click at [83, 172] on div "Product Hub" at bounding box center [84, 166] width 87 height 23
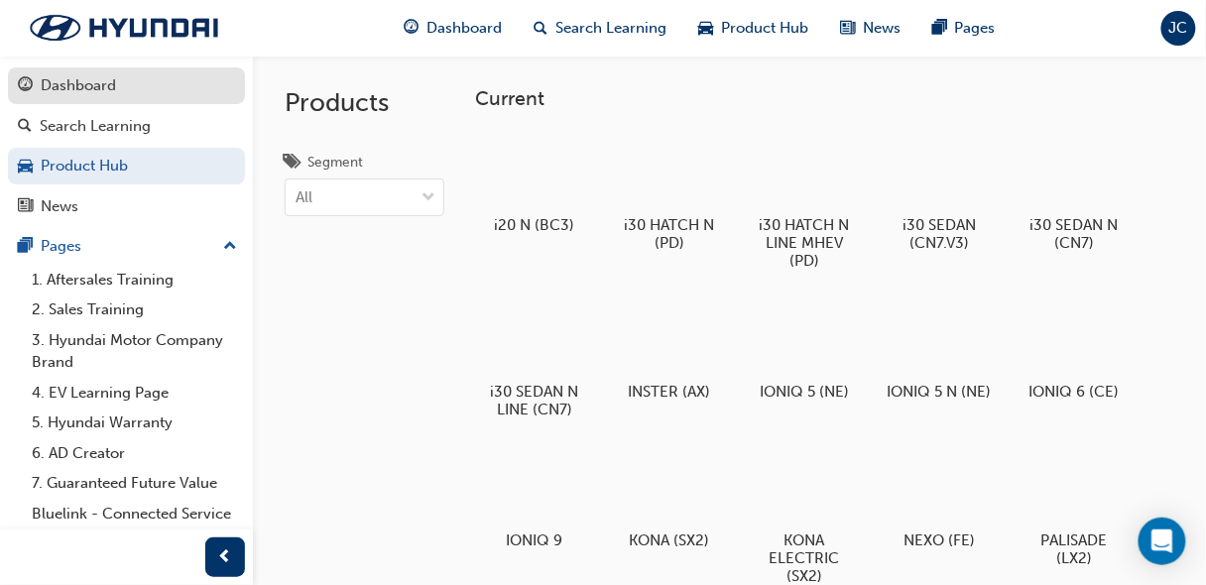
click at [108, 93] on div "Dashboard" at bounding box center [78, 85] width 75 height 23
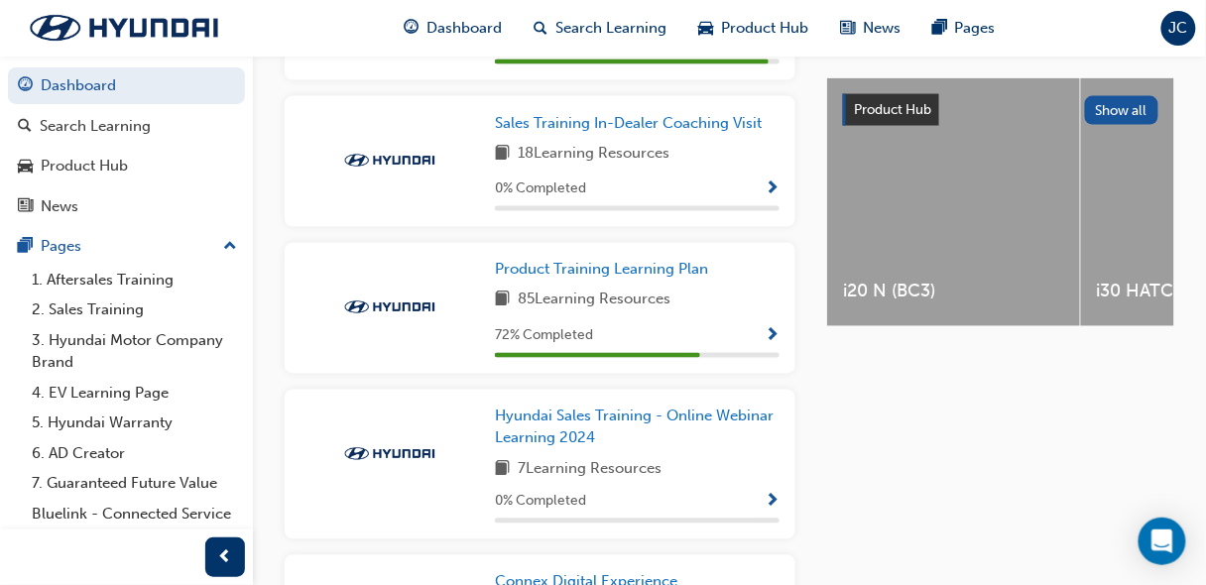
scroll to position [835, 0]
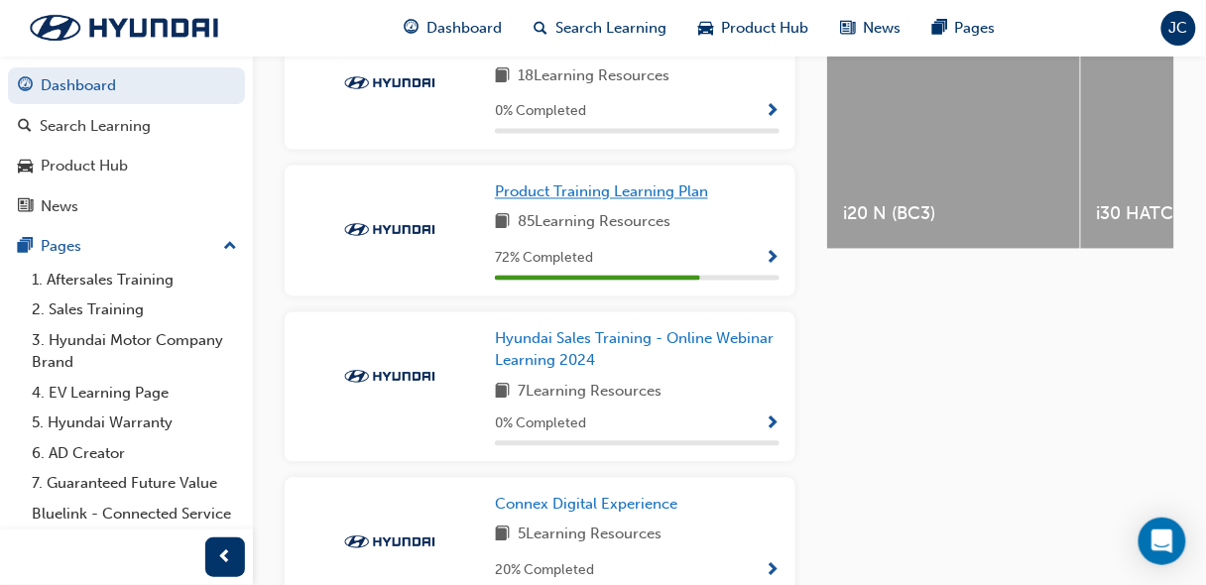
click at [576, 192] on span "Product Training Learning Plan" at bounding box center [601, 192] width 213 height 18
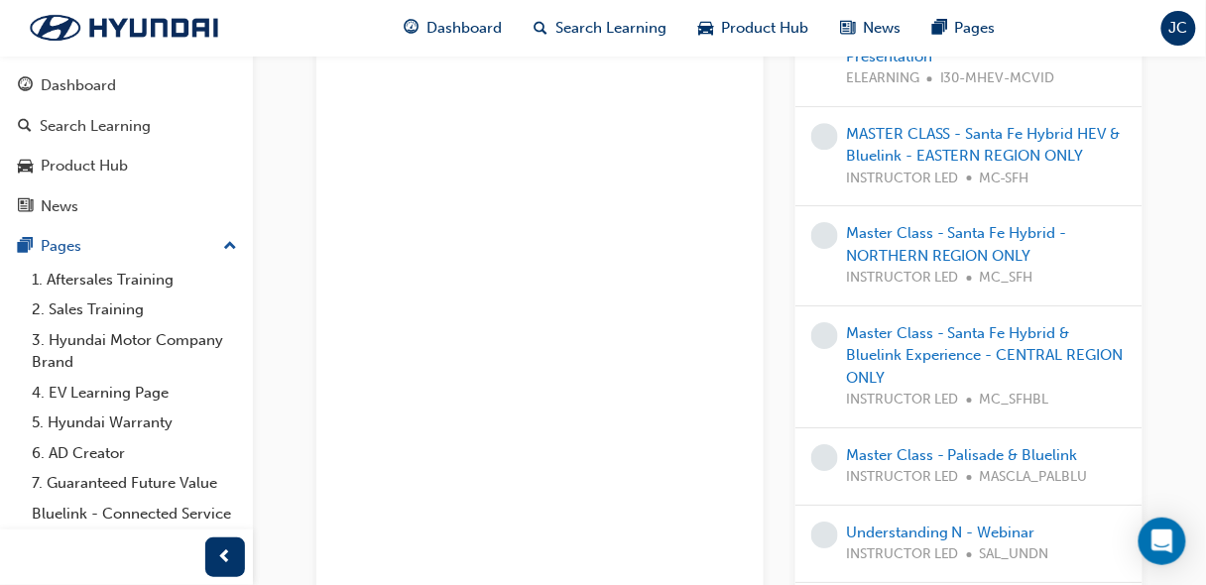
scroll to position [1521, 0]
click at [135, 393] on link "4. EV Learning Page" at bounding box center [134, 393] width 221 height 31
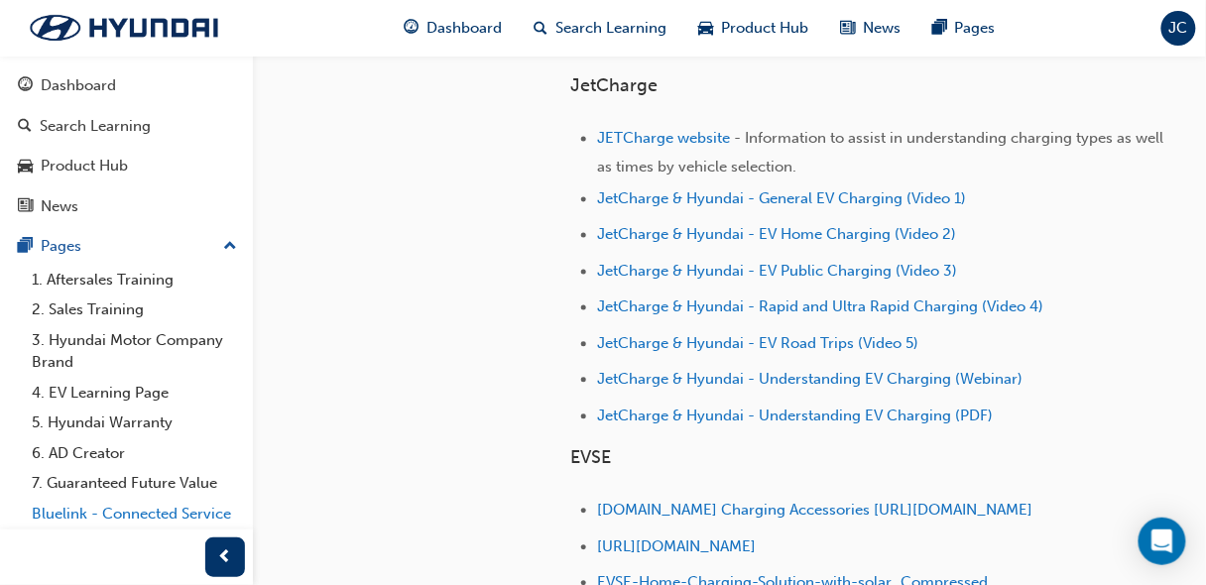
scroll to position [850, 0]
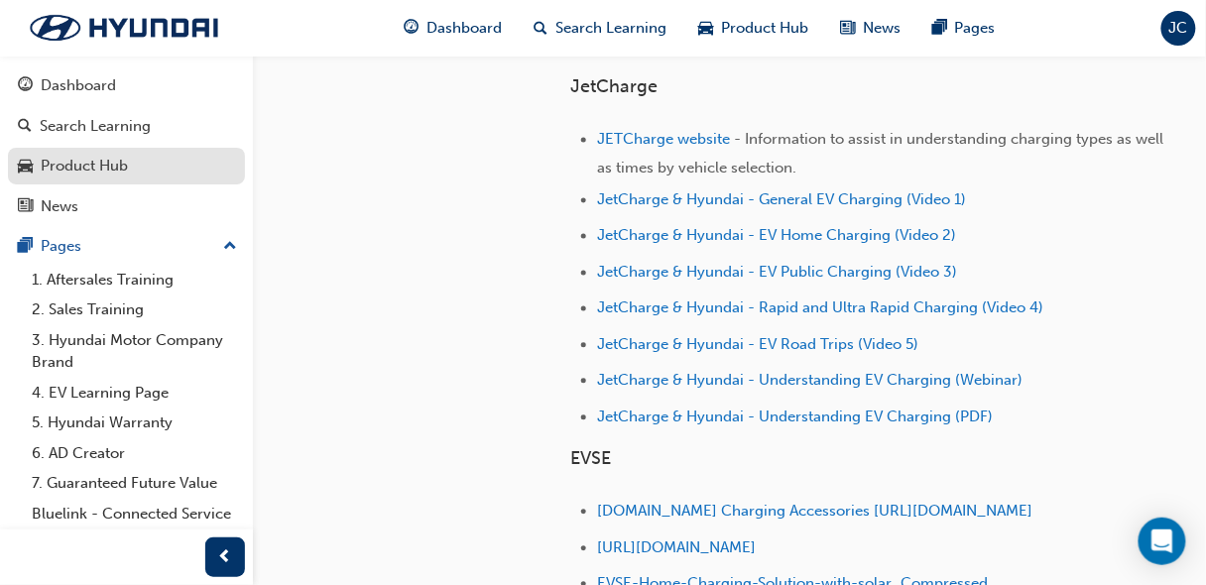
click at [131, 161] on div "Product Hub" at bounding box center [126, 166] width 217 height 25
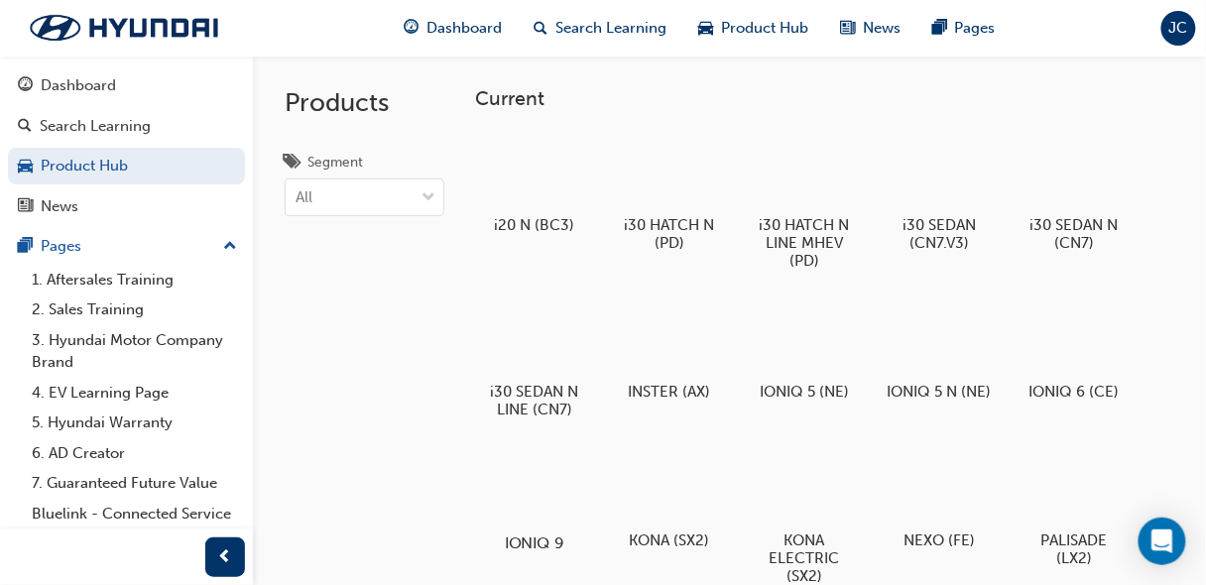
click at [545, 486] on div at bounding box center [535, 485] width 110 height 78
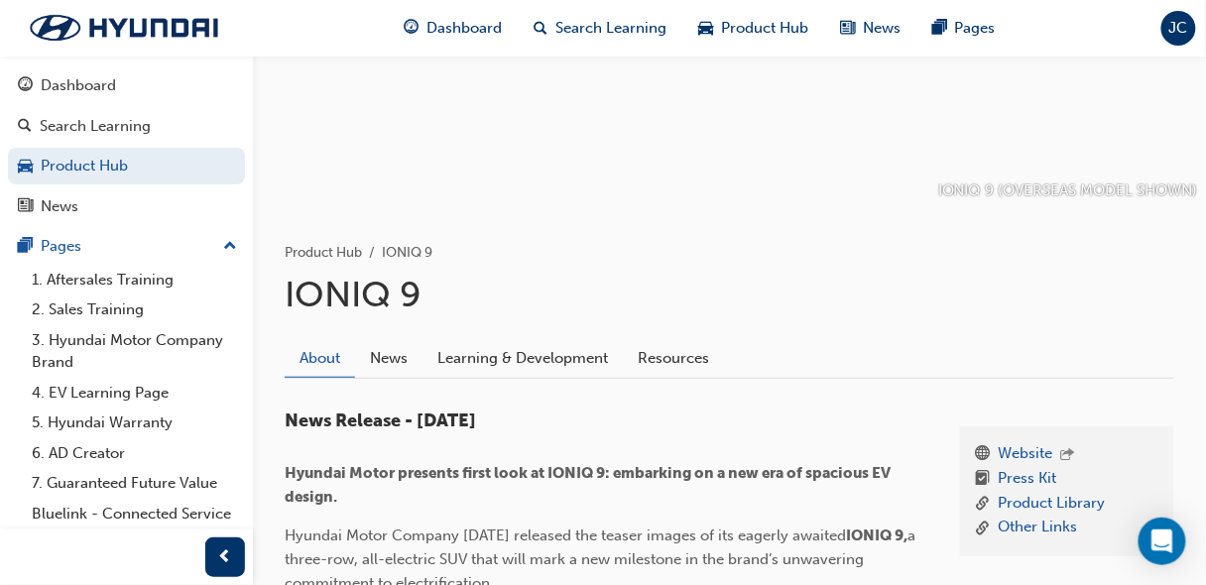
scroll to position [171, 0]
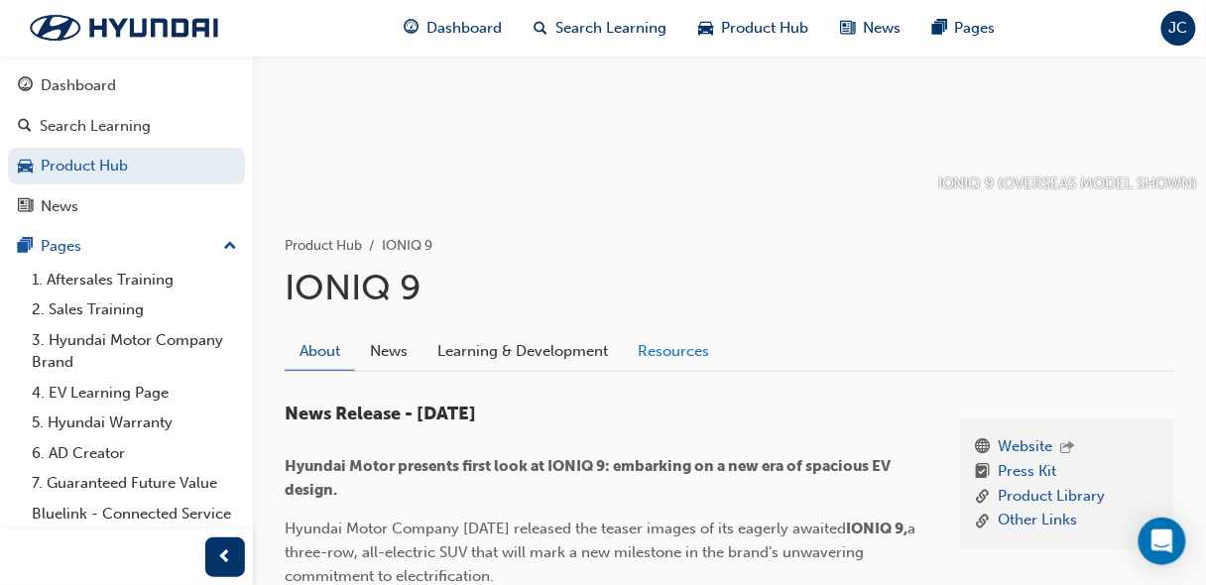
click at [653, 345] on link "Resources" at bounding box center [673, 351] width 101 height 38
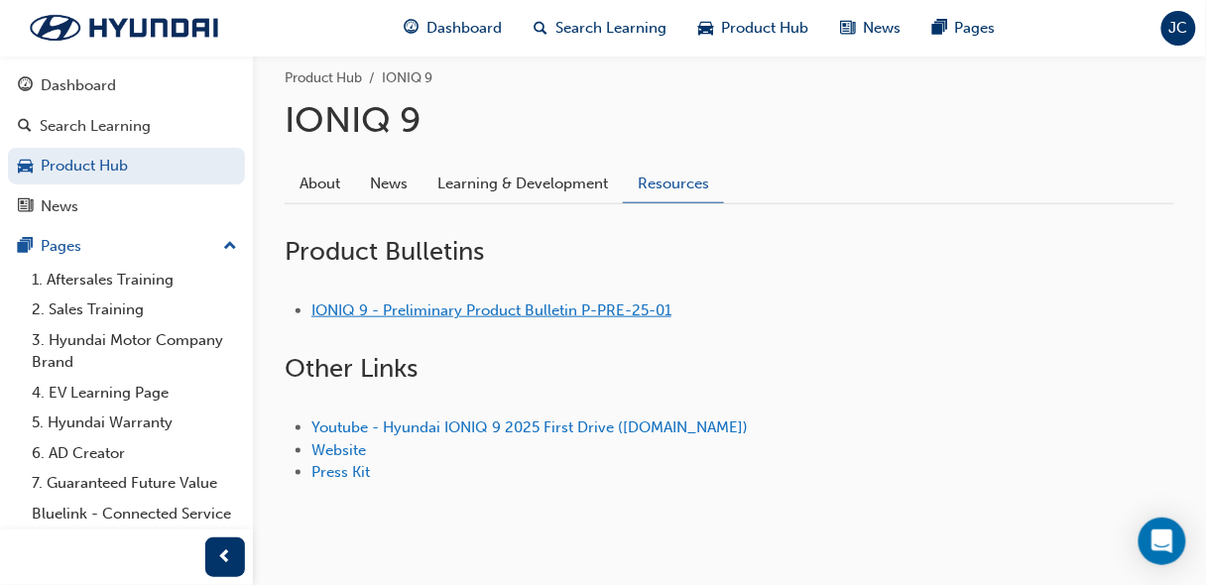
scroll to position [347, 0]
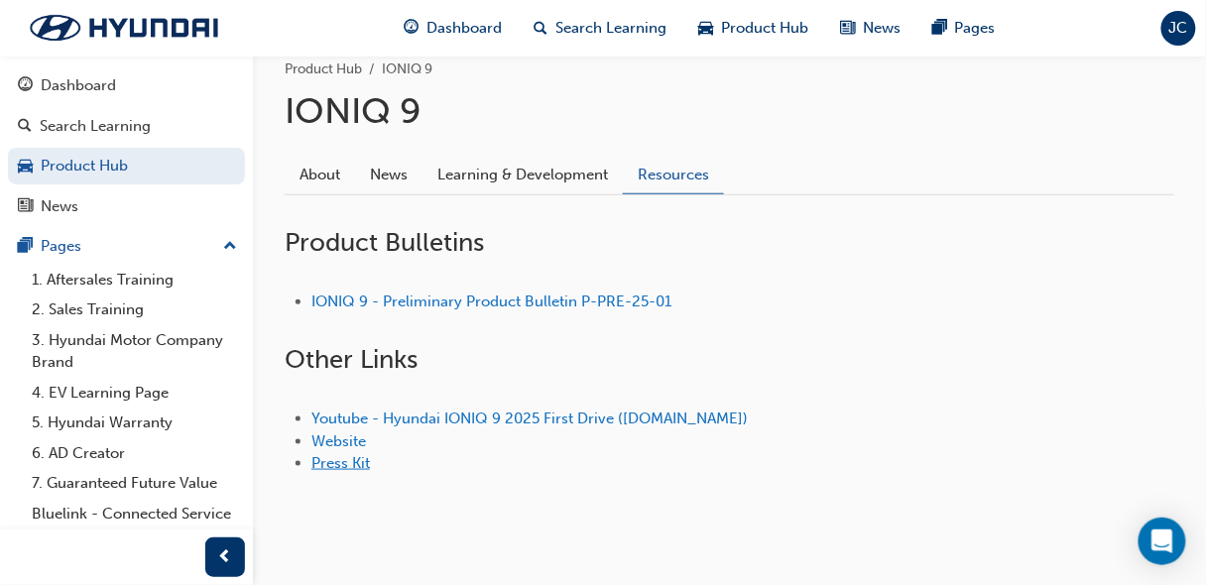
click at [338, 465] on link "Press Kit" at bounding box center [340, 463] width 59 height 18
